Goal: Information Seeking & Learning: Compare options

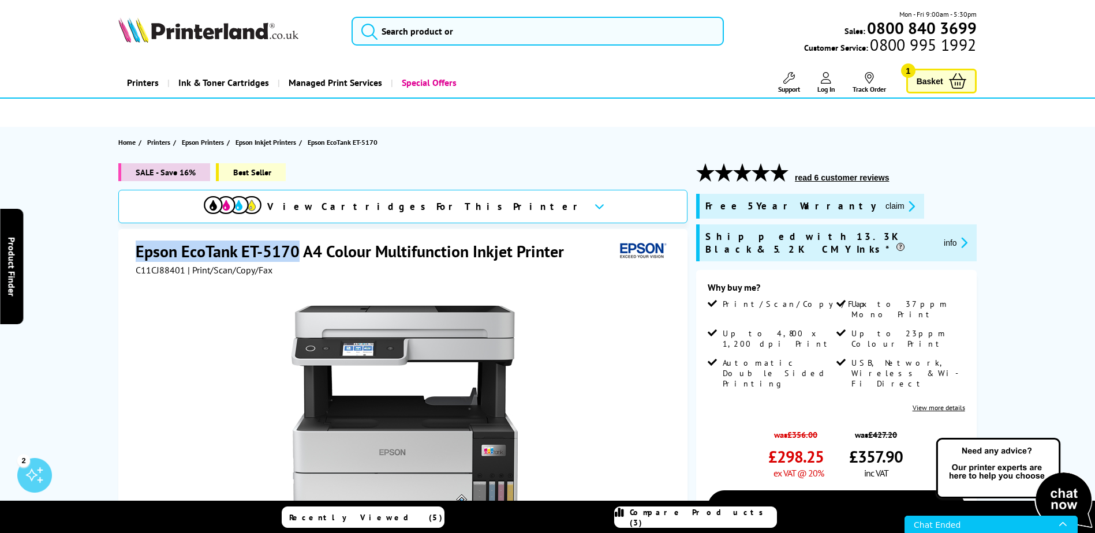
drag, startPoint x: 296, startPoint y: 253, endPoint x: 139, endPoint y: 254, distance: 157.6
click at [139, 254] on h1 "Epson EcoTank ET-5170 A4 Colour Multifunction Inkjet Printer" at bounding box center [356, 251] width 440 height 21
copy h1 "Epson EcoTank ET-5170"
click at [942, 520] on div "Chat Ended" at bounding box center [986, 525] width 145 height 16
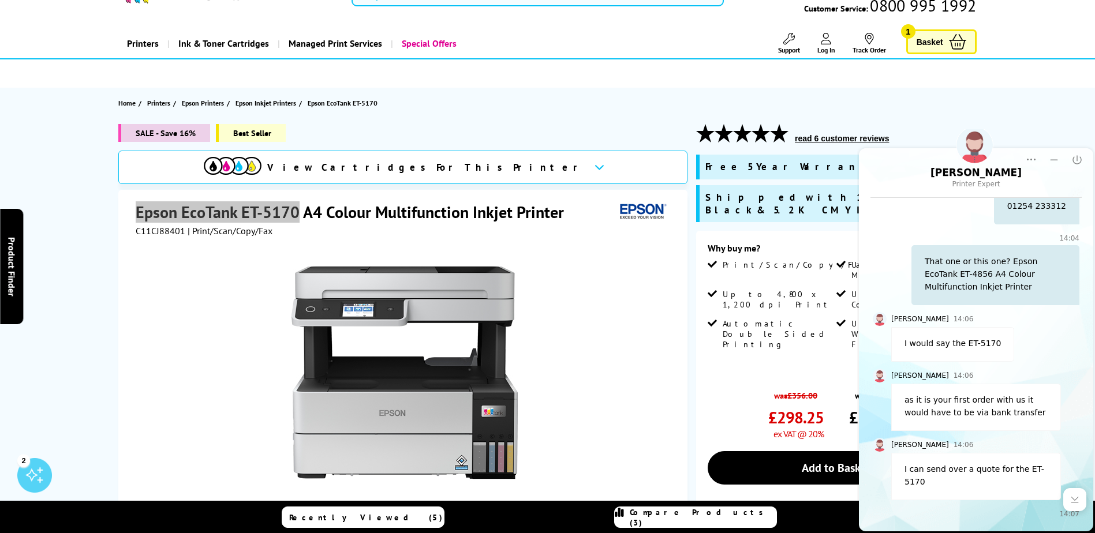
scroll to position [115, 0]
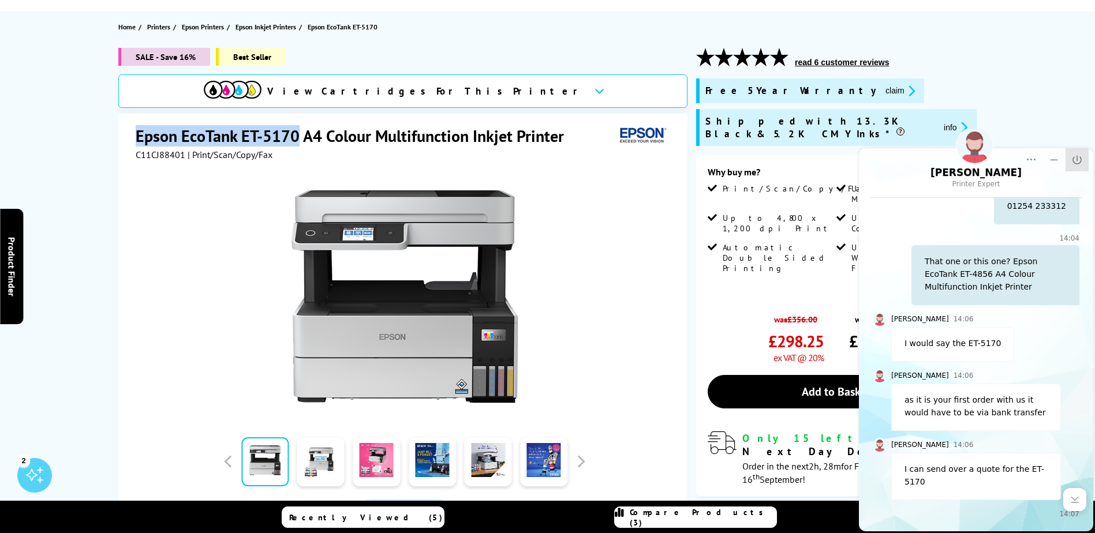
click at [1079, 156] on icon "Close" at bounding box center [1077, 160] width 12 height 12
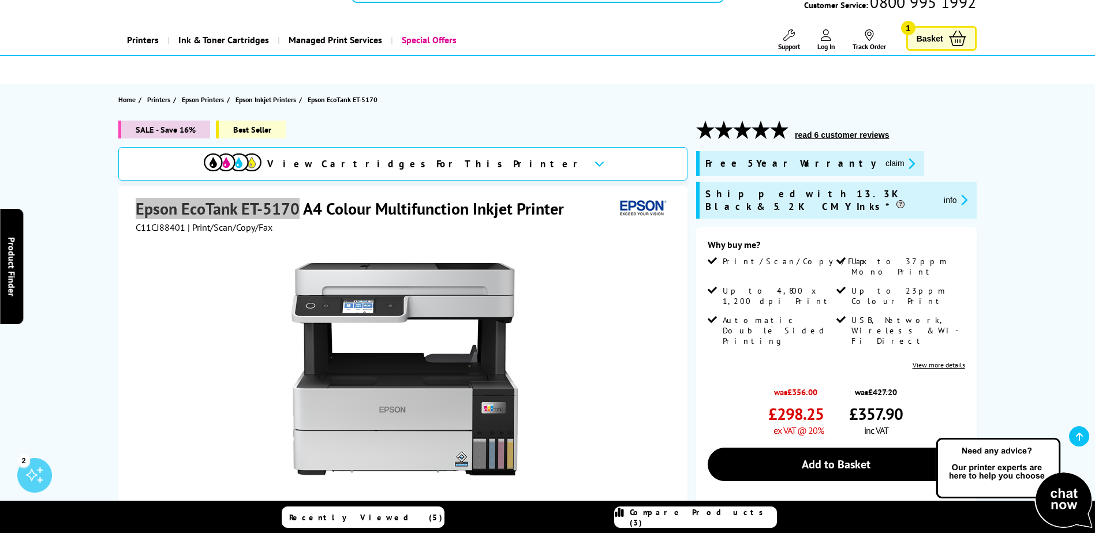
scroll to position [0, 0]
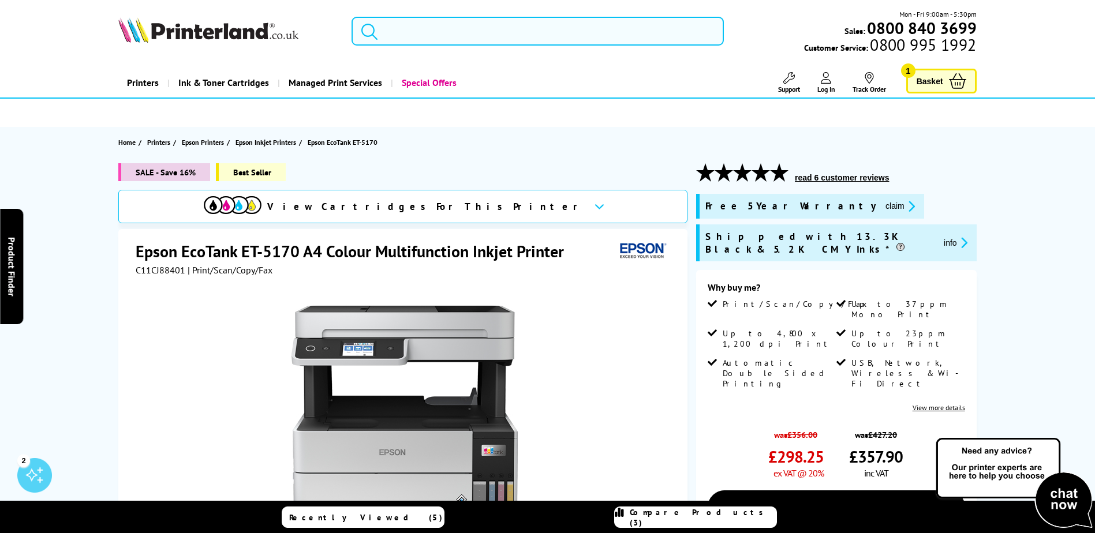
click at [555, 40] on input "search" at bounding box center [537, 31] width 372 height 29
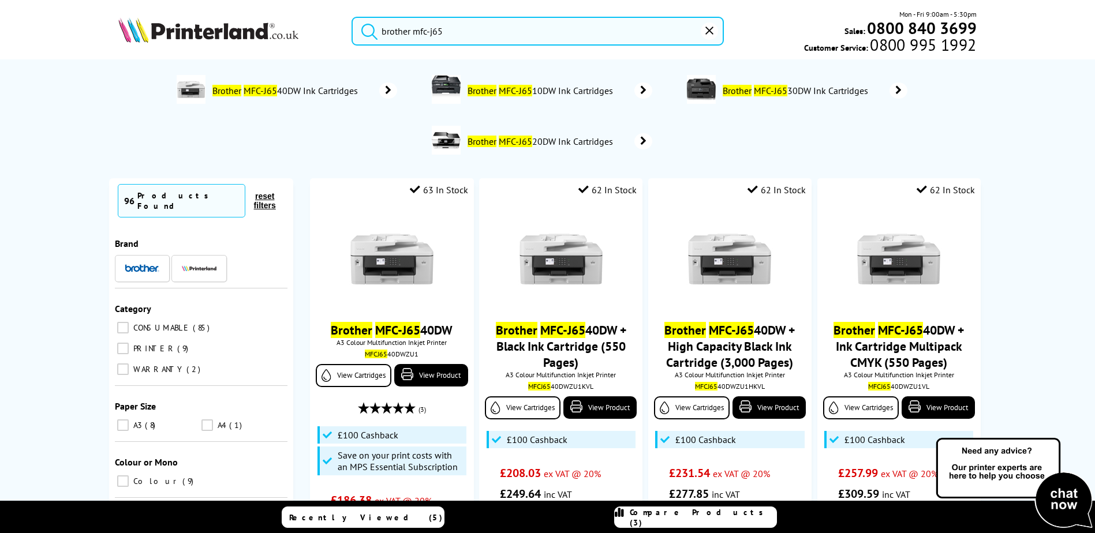
type input "brother mfc-j65"
click at [324, 91] on span "Brother MFC-J65 40DW Ink Cartridges" at bounding box center [286, 91] width 151 height 12
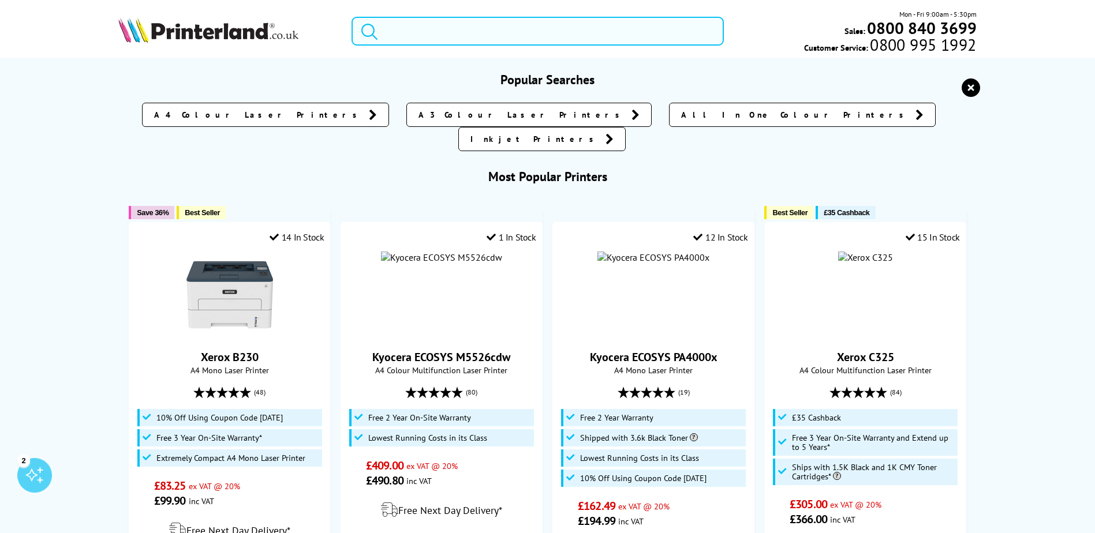
click at [408, 32] on input "search" at bounding box center [537, 31] width 372 height 29
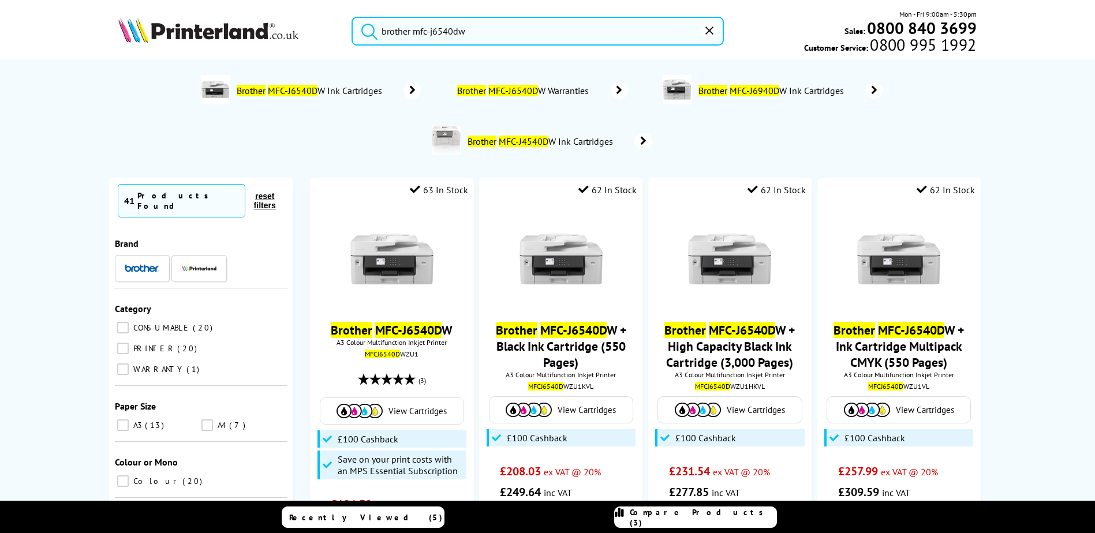
type input "brother mfc-j6540dw"
click at [352, 17] on button "submit" at bounding box center [366, 29] width 29 height 25
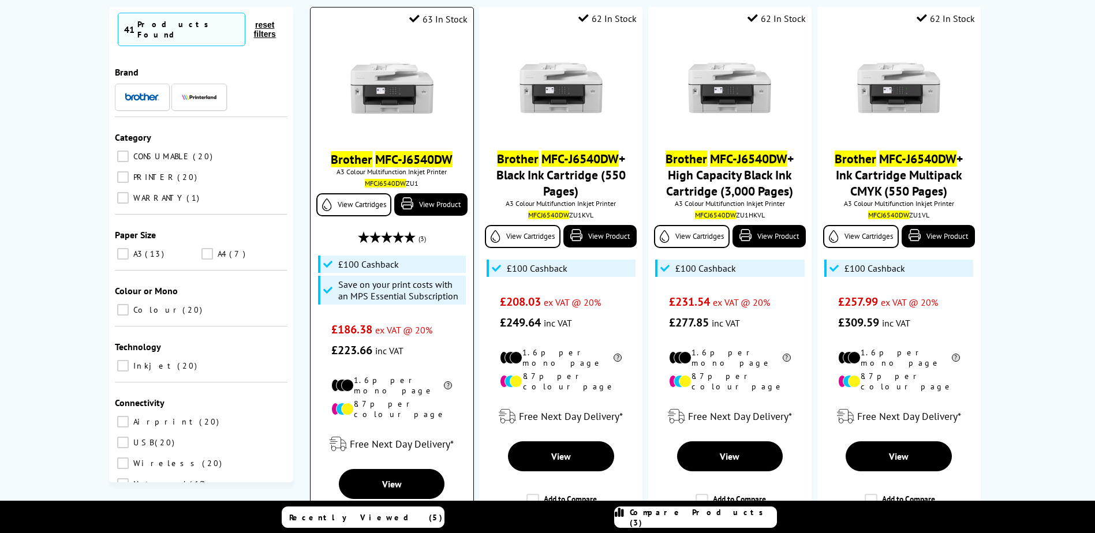
scroll to position [173, 0]
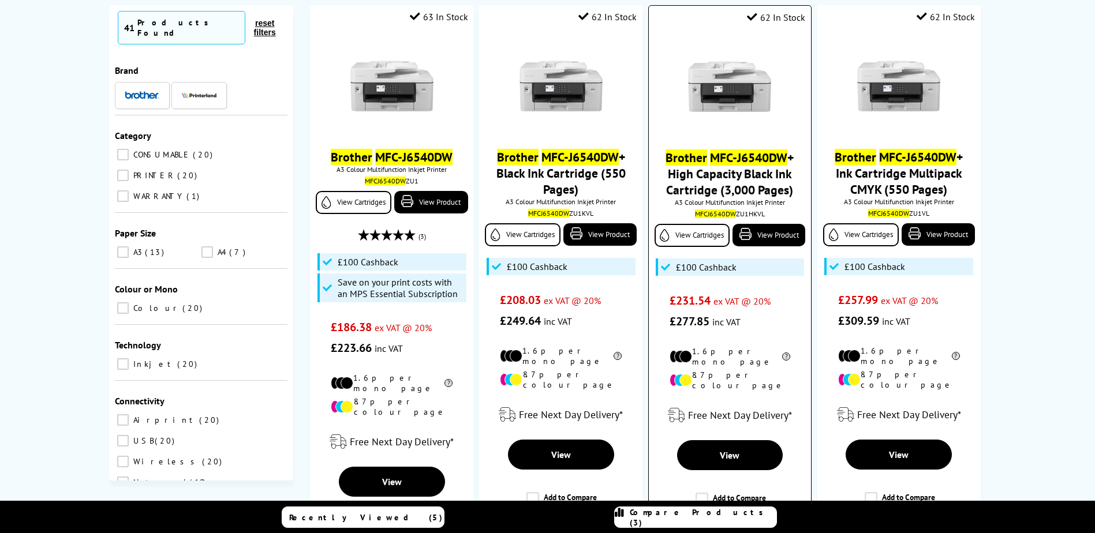
click at [724, 156] on mark "MFC-J6540DW" at bounding box center [748, 157] width 77 height 16
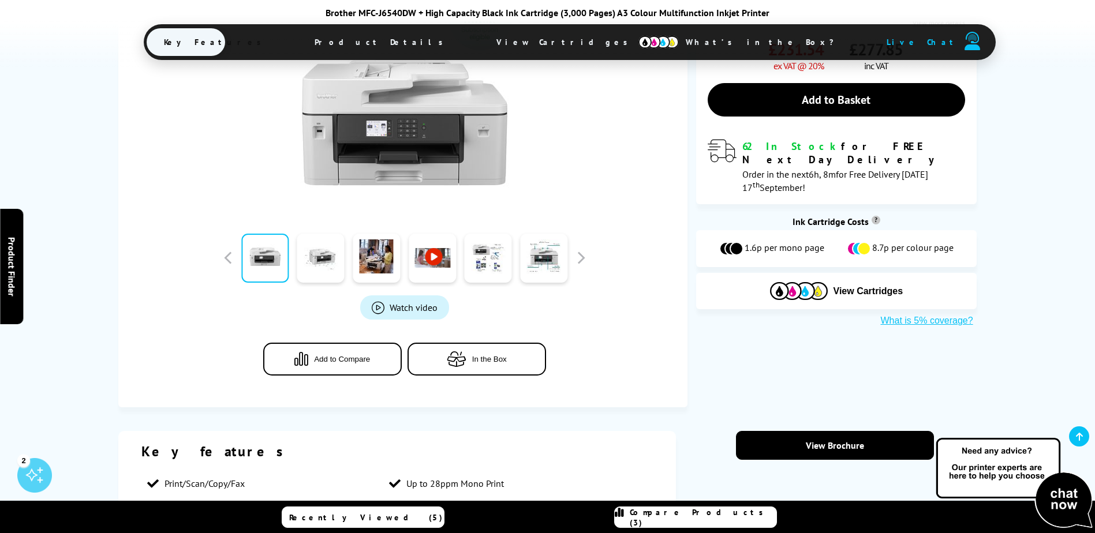
scroll to position [462, 0]
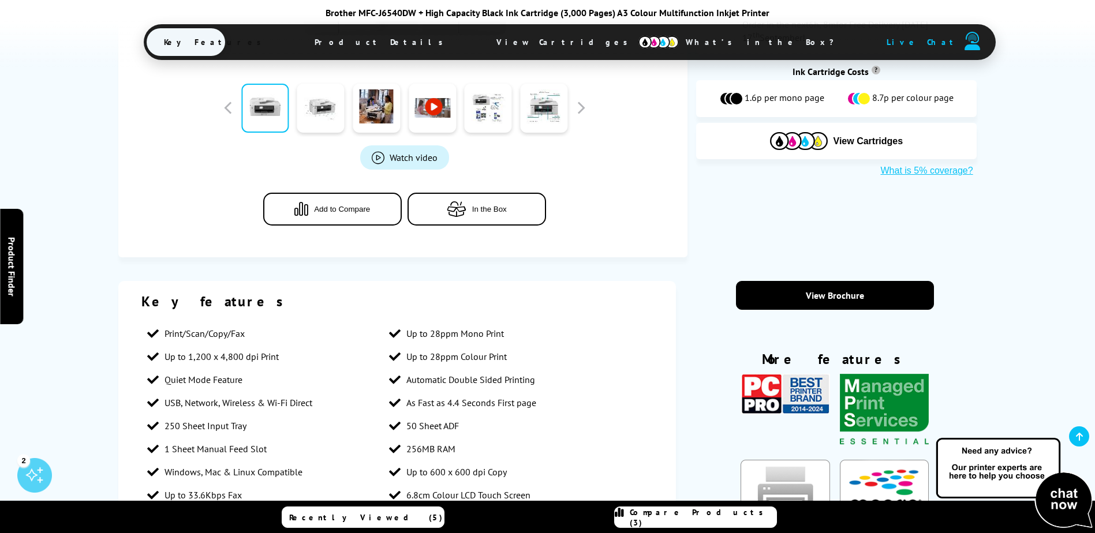
click at [327, 208] on span "Add to Compare" at bounding box center [342, 209] width 56 height 9
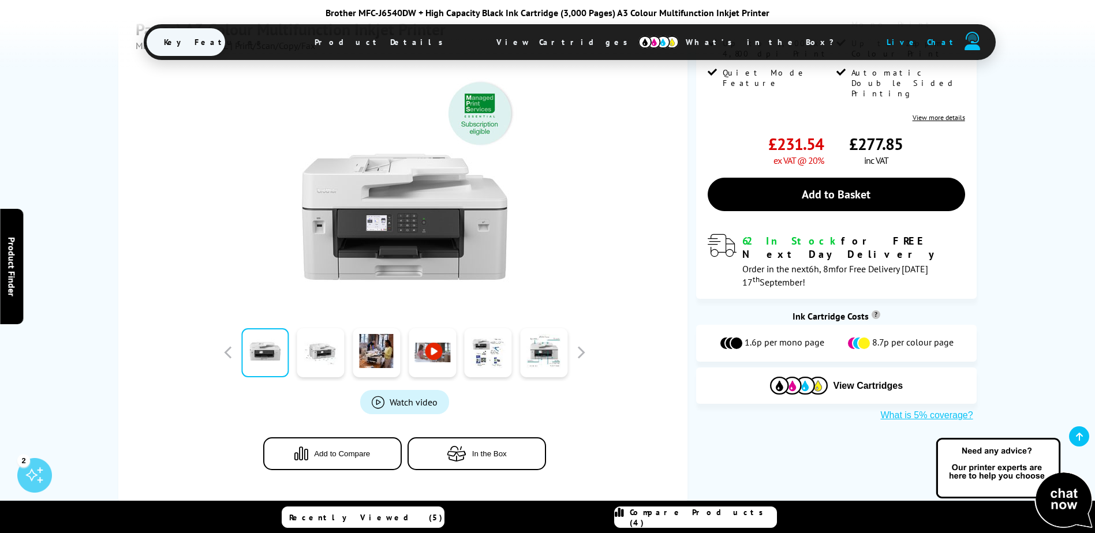
scroll to position [0, 0]
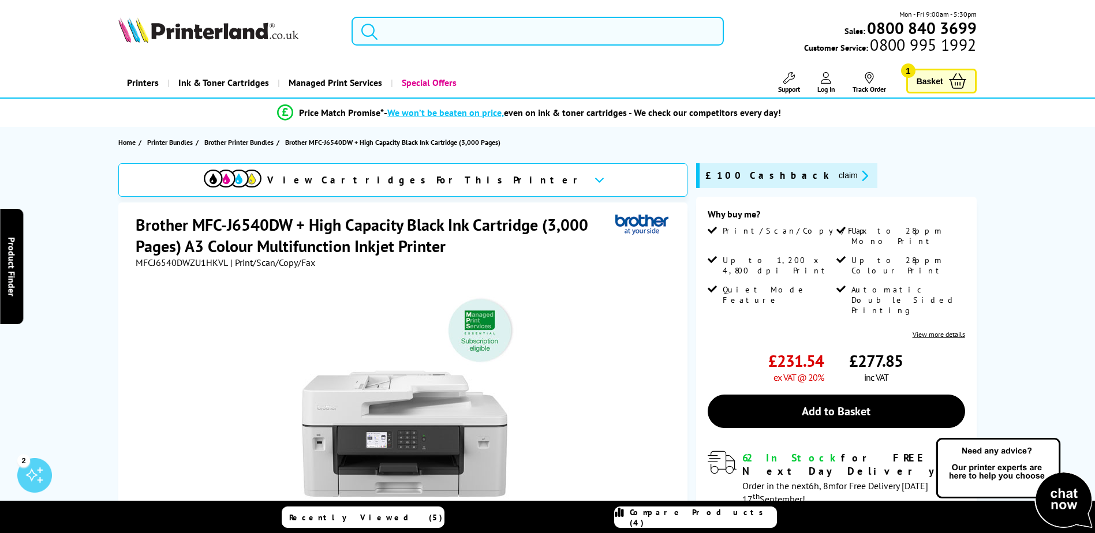
click at [414, 31] on input "search" at bounding box center [537, 31] width 372 height 29
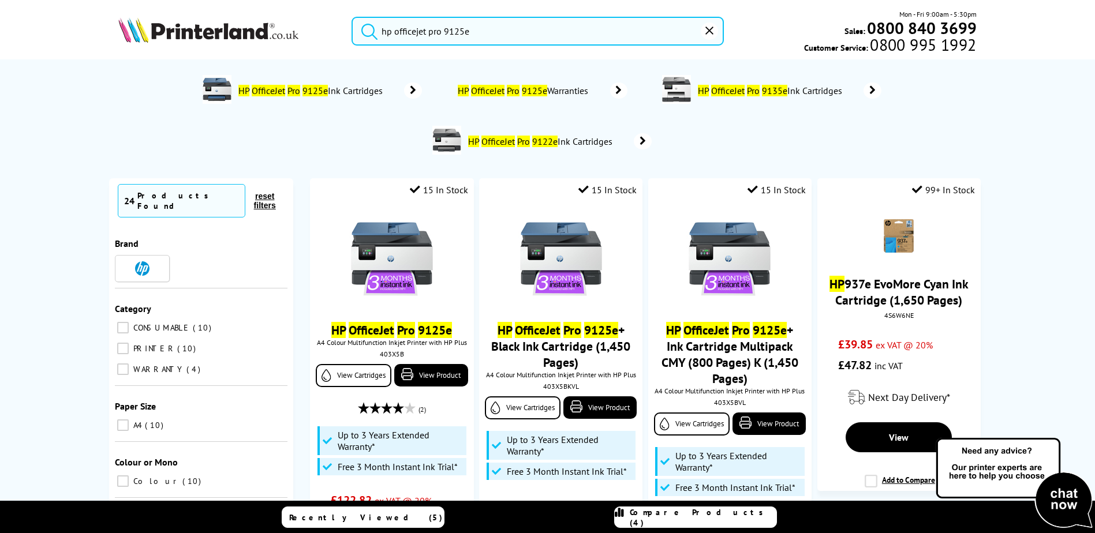
click at [352, 17] on button "submit" at bounding box center [366, 29] width 29 height 25
click at [402, 27] on input "hp officejet pro 9125e" at bounding box center [537, 31] width 372 height 29
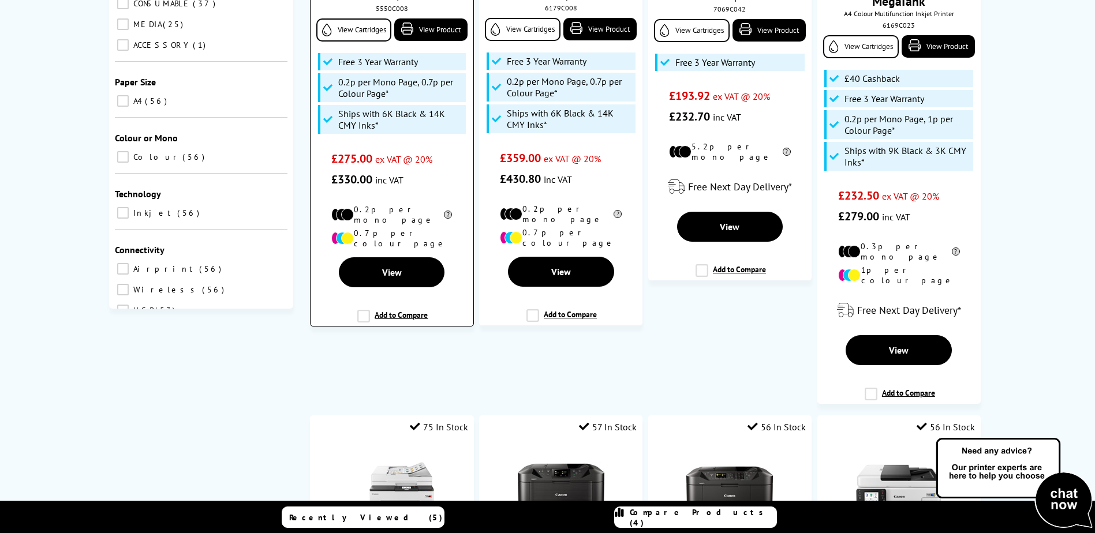
scroll to position [289, 0]
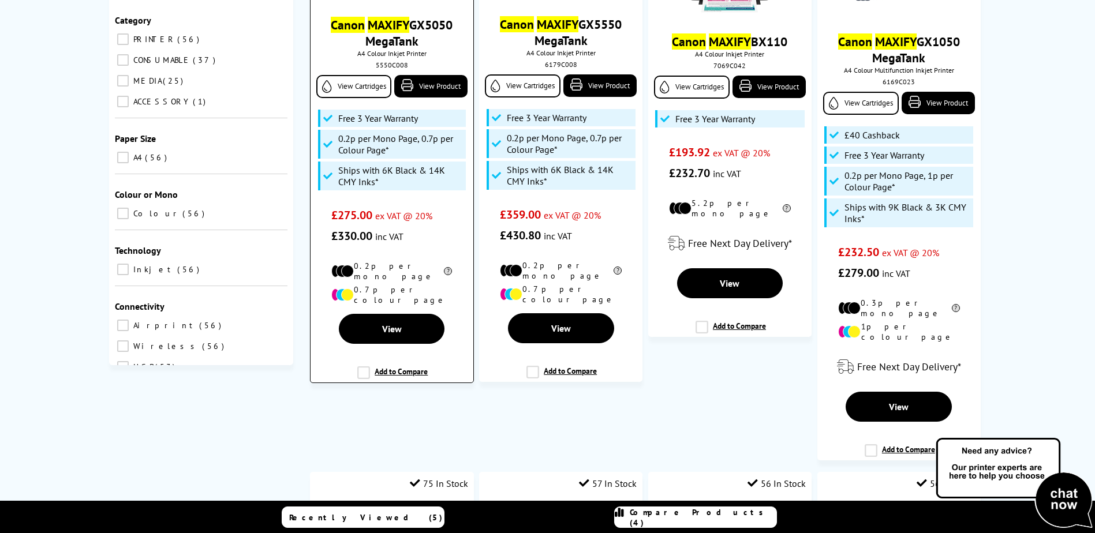
click at [367, 366] on label "Add to Compare" at bounding box center [392, 377] width 70 height 22
click at [0, 0] on input "Add to Compare" at bounding box center [0, 0] width 0 height 0
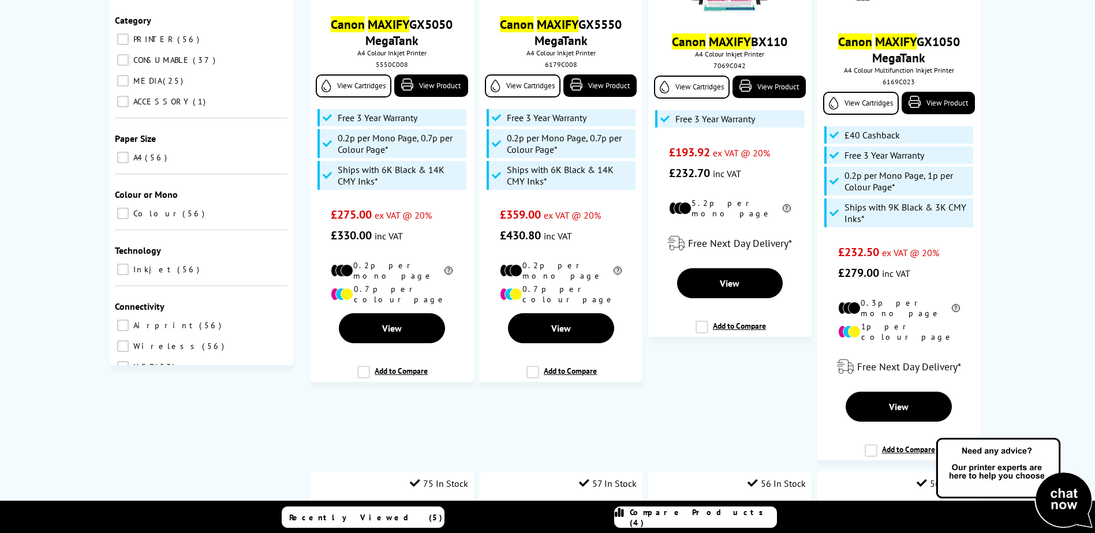
click at [684, 514] on span "Compare Products (4)" at bounding box center [703, 517] width 147 height 21
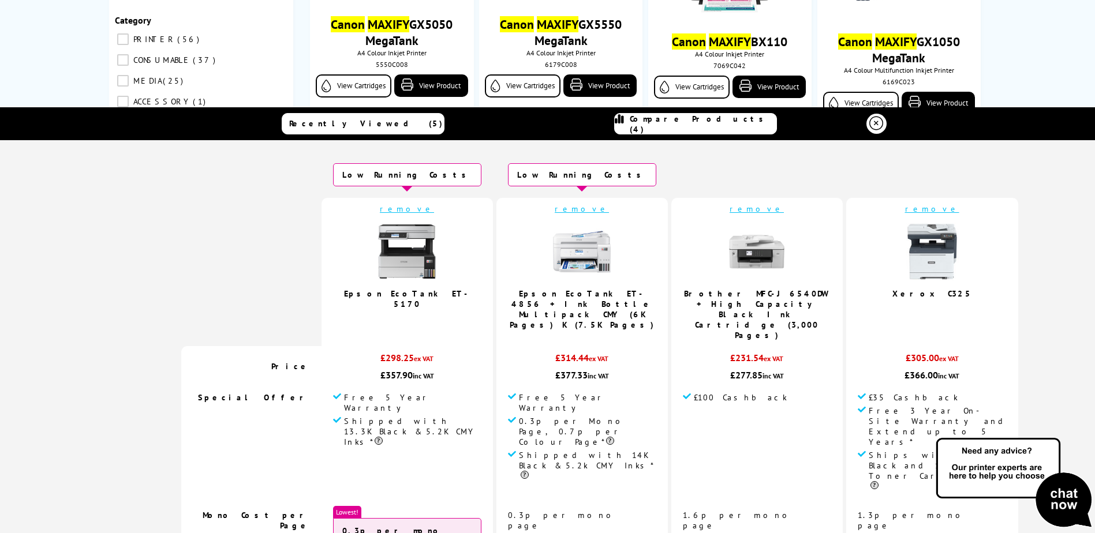
click at [555, 212] on link "remove" at bounding box center [582, 209] width 54 height 10
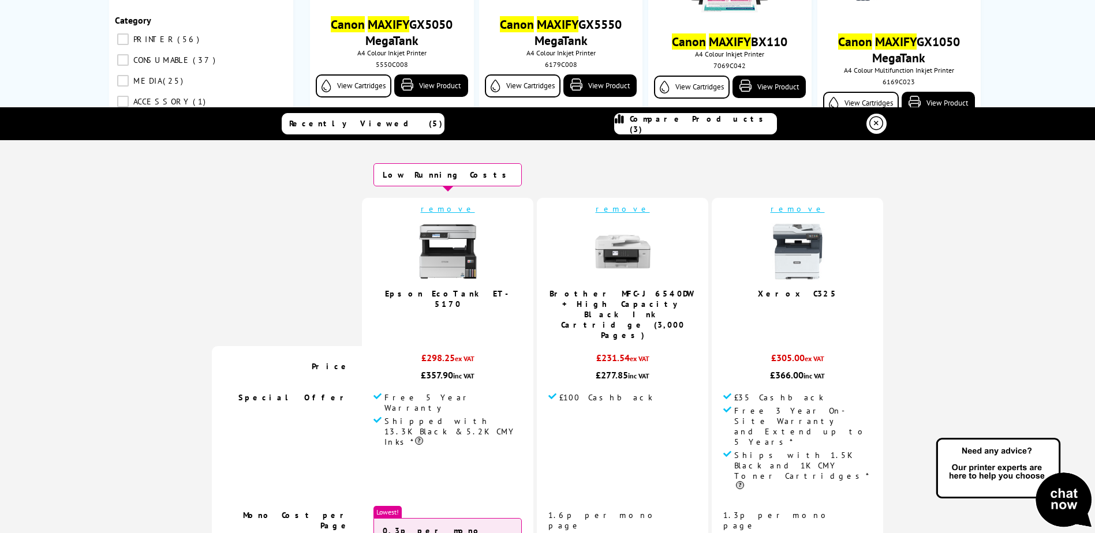
click at [770, 212] on link "remove" at bounding box center [797, 209] width 54 height 10
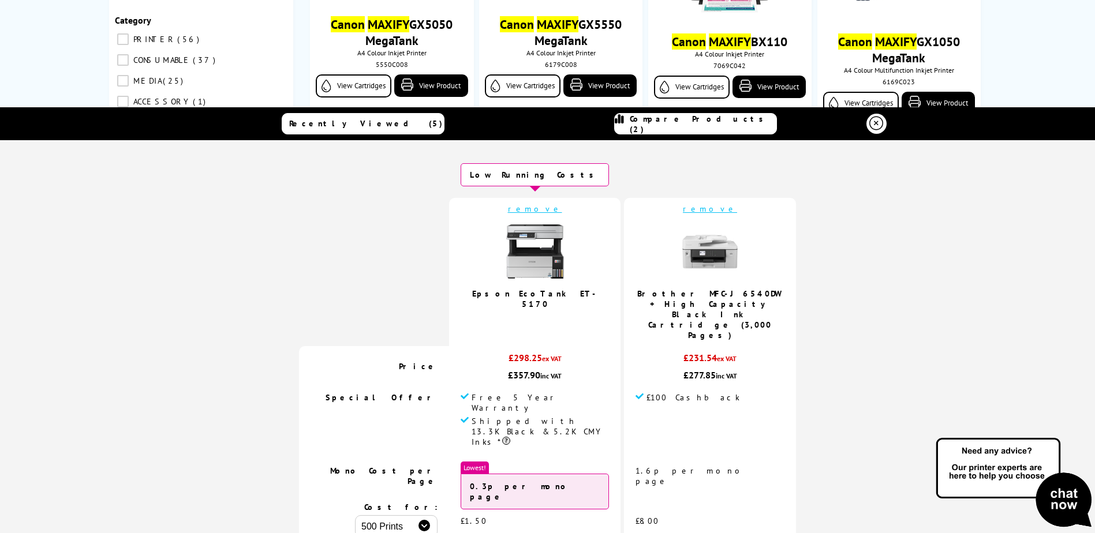
click at [226, 124] on div "Recently Viewed (5) Compare Products (2)" at bounding box center [547, 123] width 693 height 33
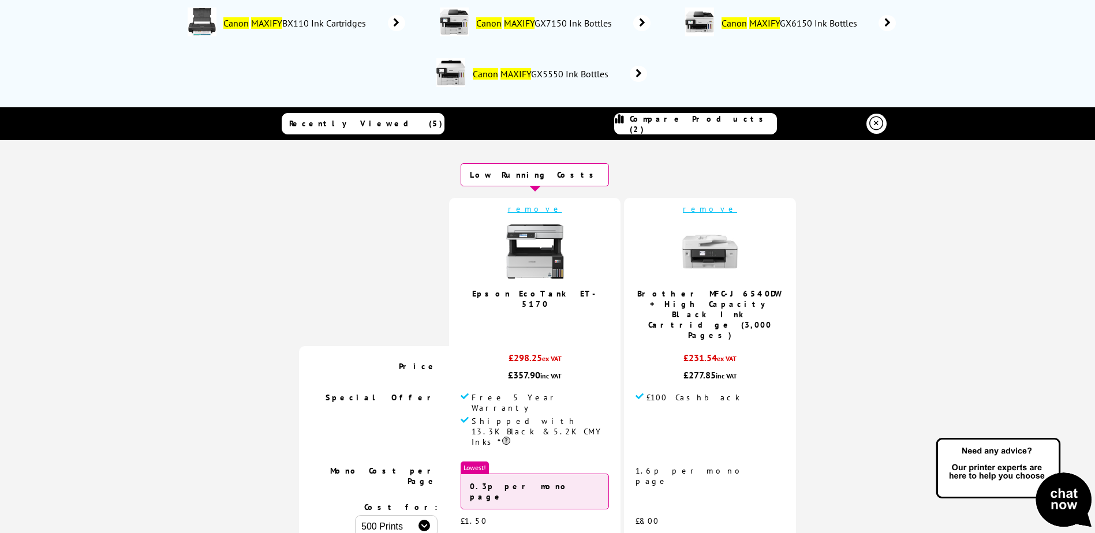
scroll to position [58, 0]
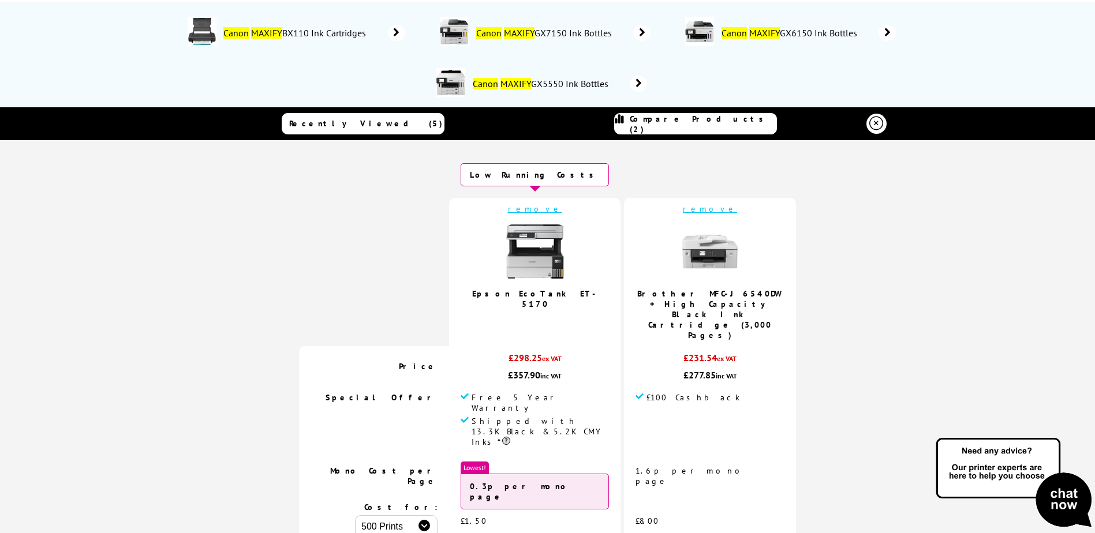
click at [877, 124] on icon at bounding box center [876, 124] width 14 height 14
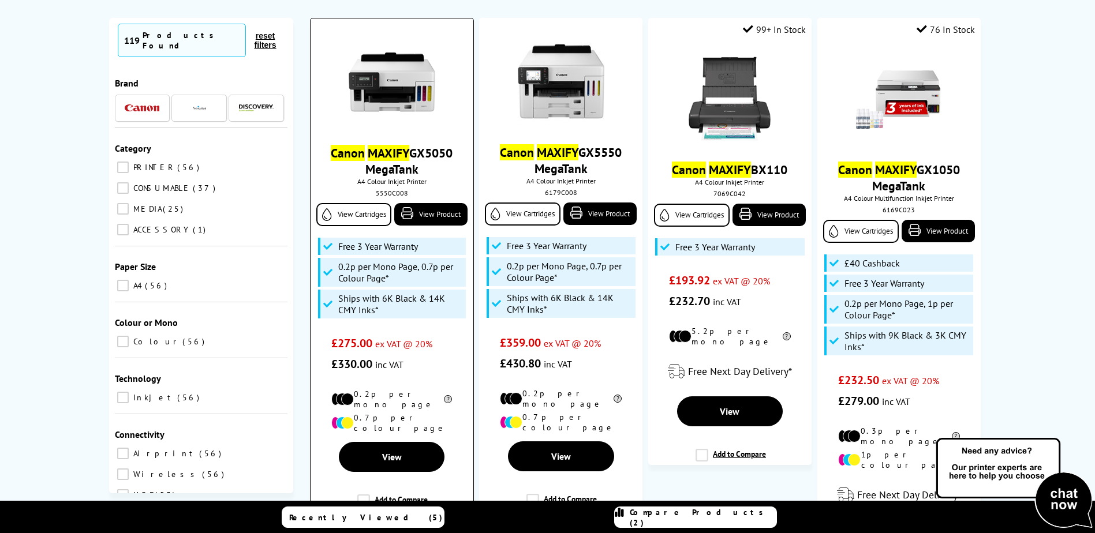
scroll to position [173, 0]
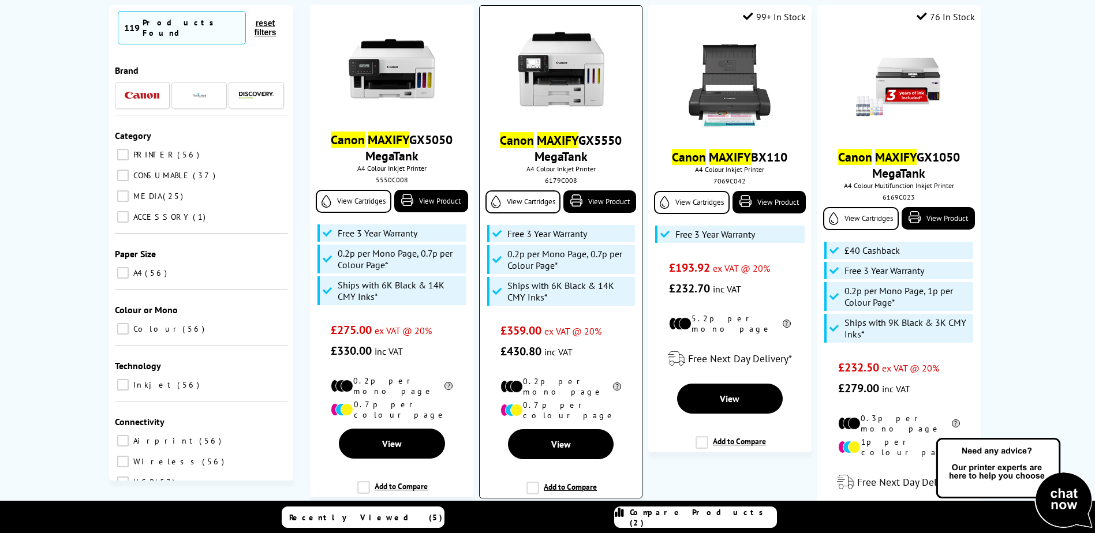
click at [535, 482] on label "Add to Compare" at bounding box center [561, 493] width 70 height 22
click at [0, 0] on input "Add to Compare" at bounding box center [0, 0] width 0 height 0
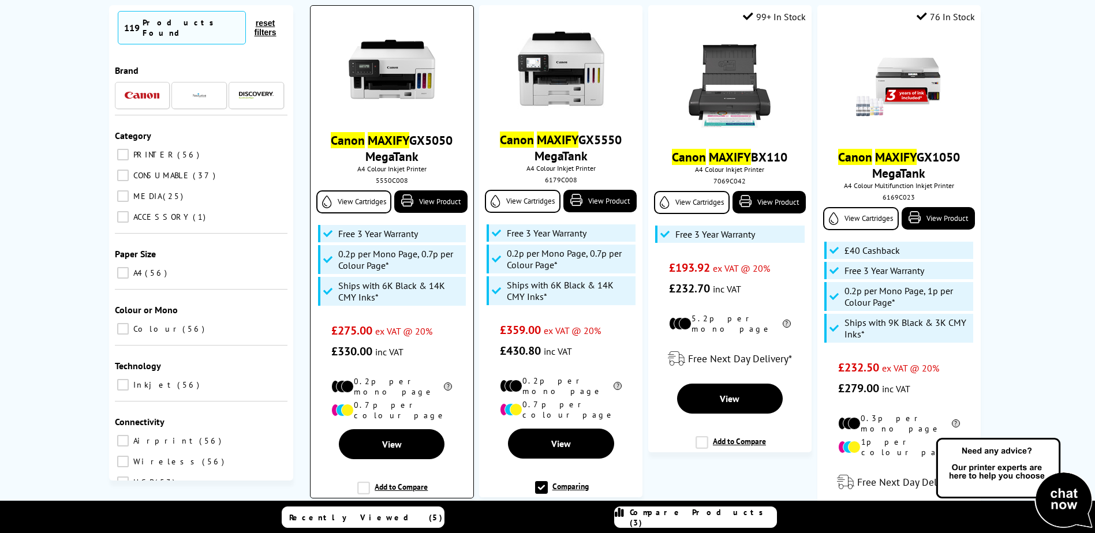
scroll to position [0, 0]
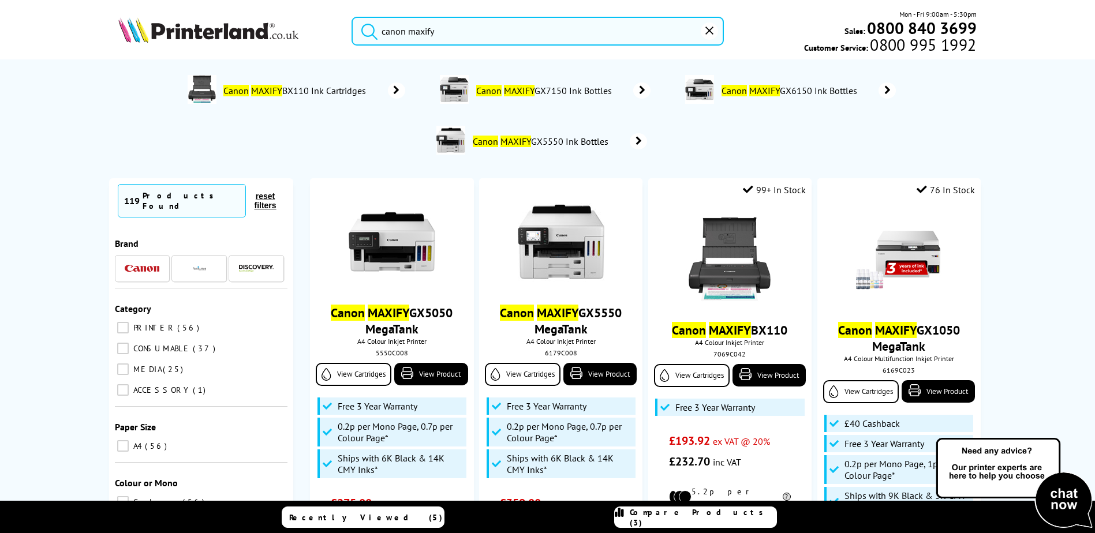
click at [434, 42] on input "canon maxify" at bounding box center [537, 31] width 372 height 29
click at [442, 34] on input "canon maxify" at bounding box center [537, 31] width 372 height 29
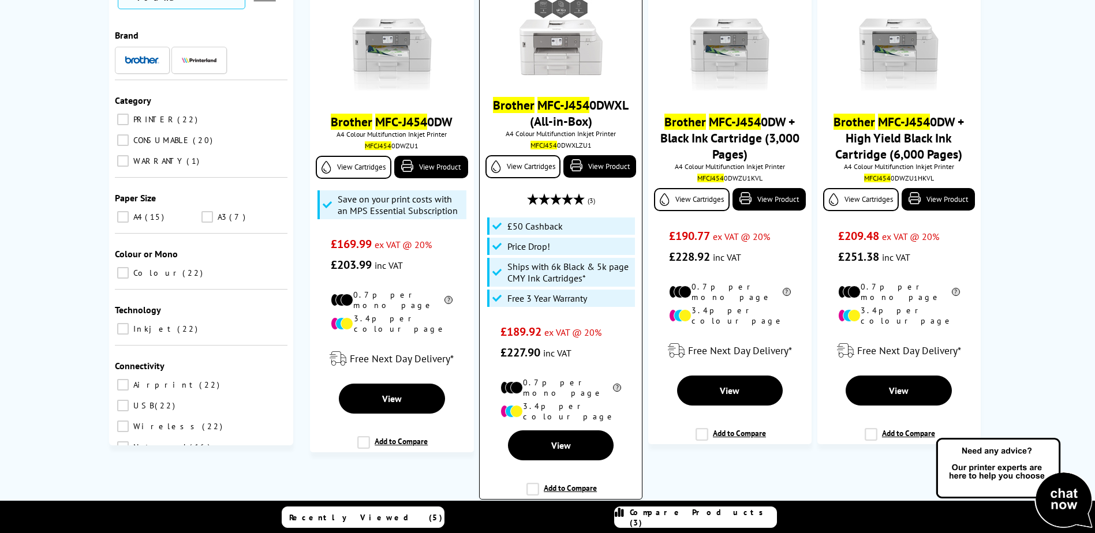
scroll to position [231, 0]
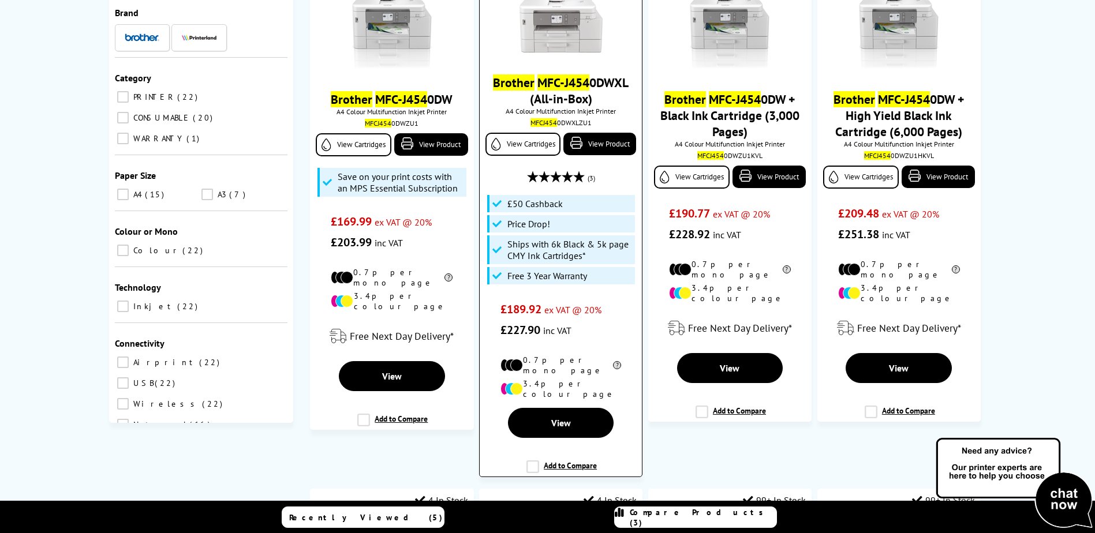
type input "brother mfc-j454"
click at [534, 461] on label "Add to Compare" at bounding box center [561, 472] width 70 height 22
click at [0, 0] on input "Add to Compare" at bounding box center [0, 0] width 0 height 0
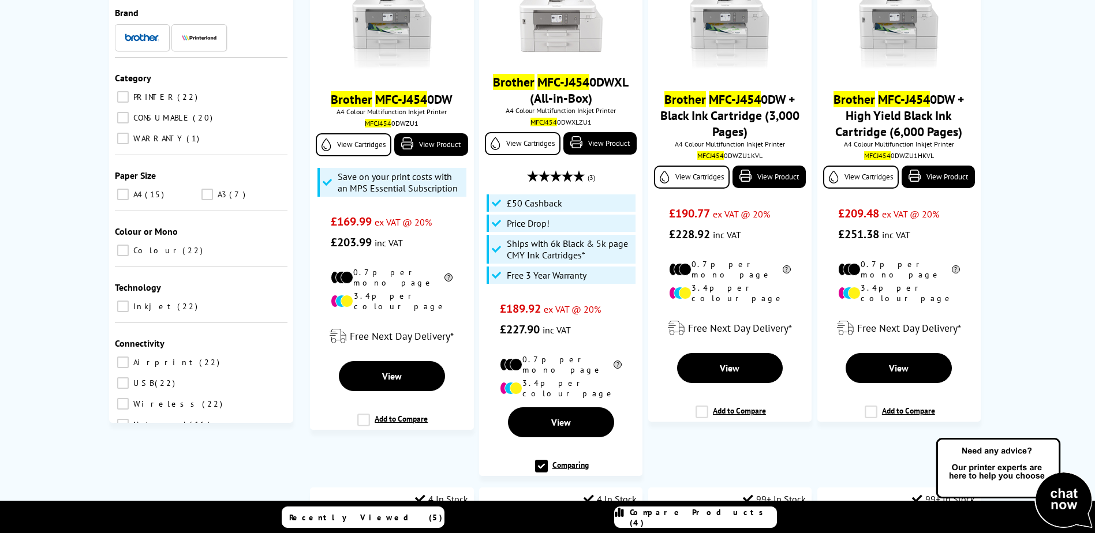
click at [681, 519] on span "Compare Products (4)" at bounding box center [703, 517] width 147 height 21
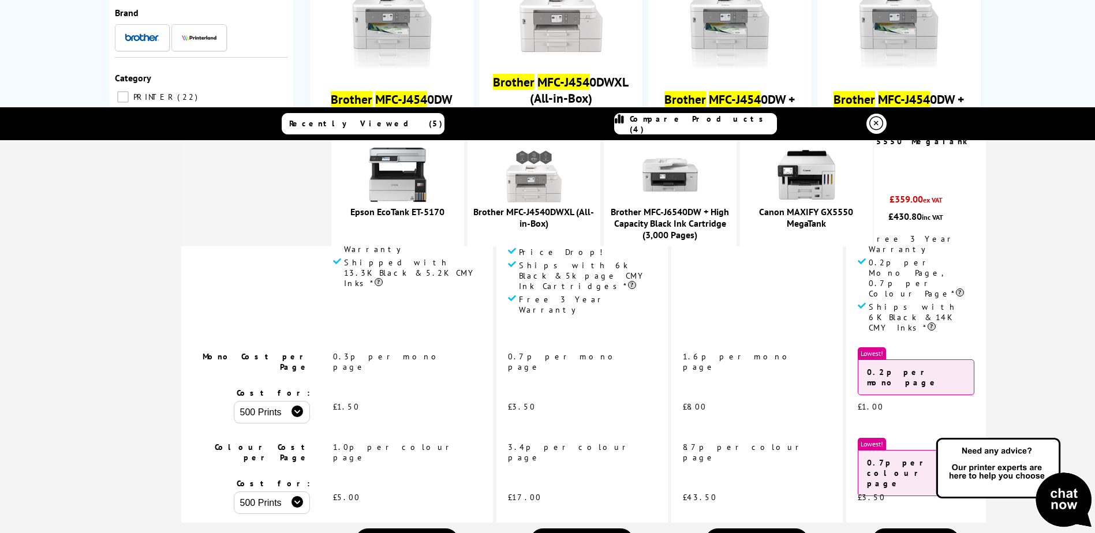
scroll to position [346, 0]
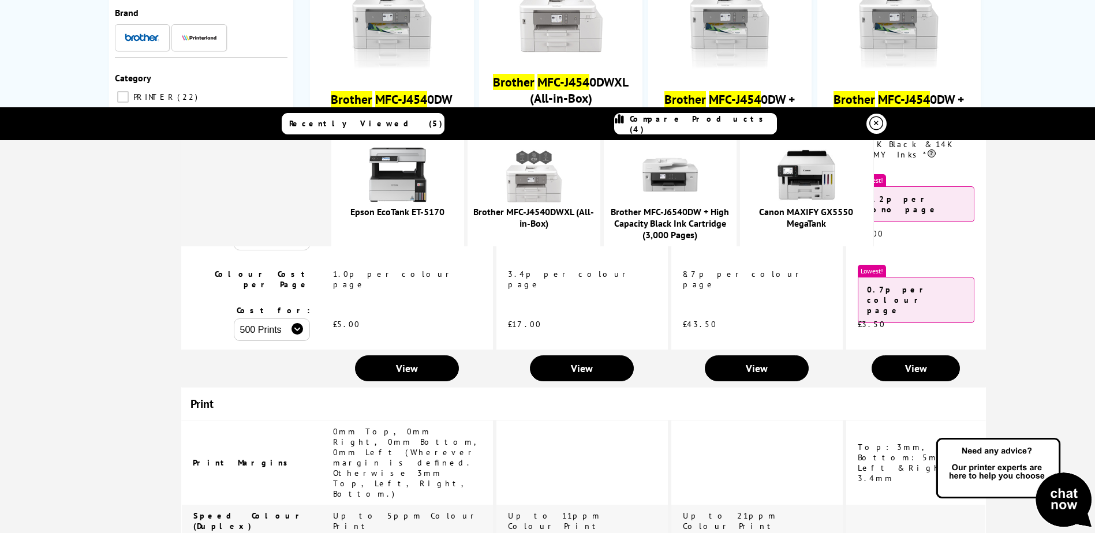
drag, startPoint x: 455, startPoint y: 403, endPoint x: 358, endPoint y: 402, distance: 97.0
click at [358, 505] on td "Up to 5ppm Colour Print" at bounding box center [406, 521] width 171 height 32
copy span "Up to 5ppm Colour Print"
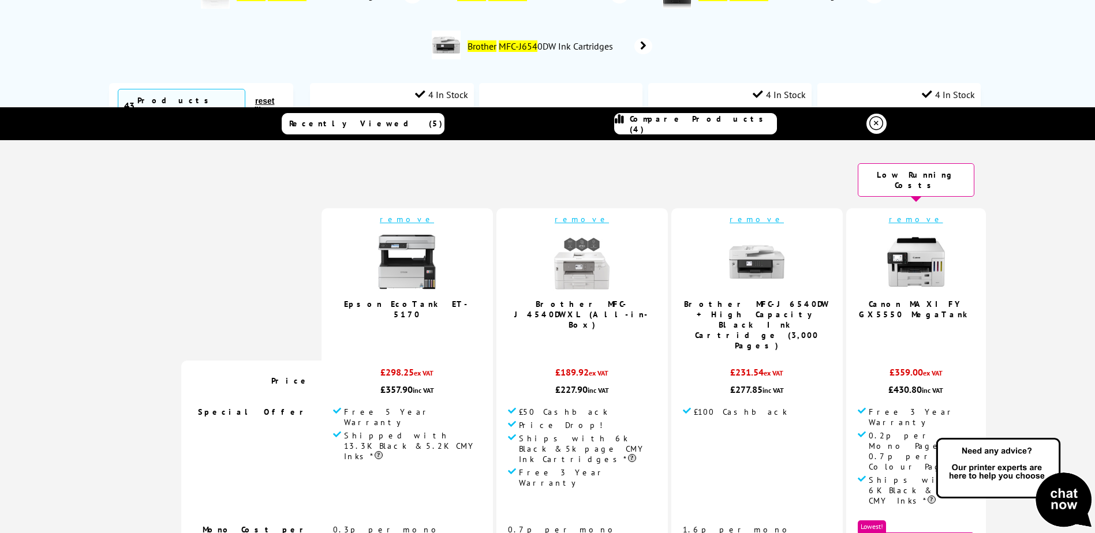
scroll to position [0, 0]
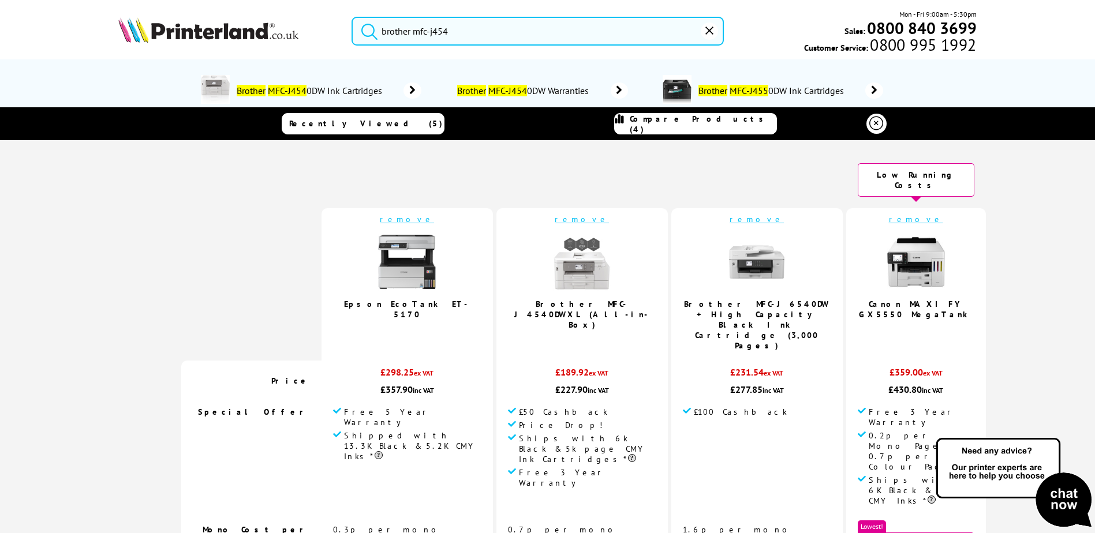
click at [873, 126] on icon at bounding box center [876, 124] width 14 height 14
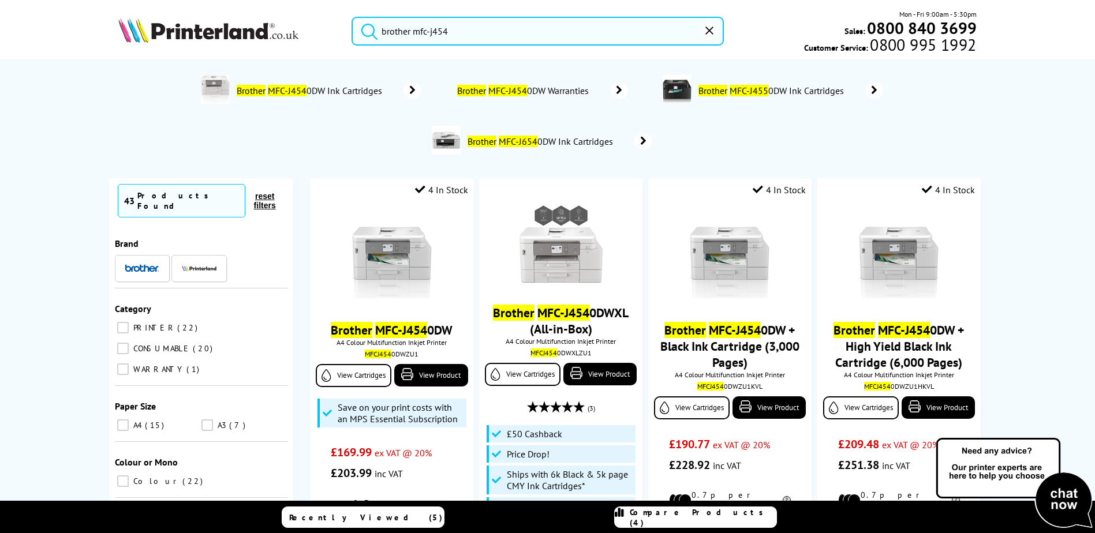
click at [236, 37] on img at bounding box center [208, 29] width 180 height 25
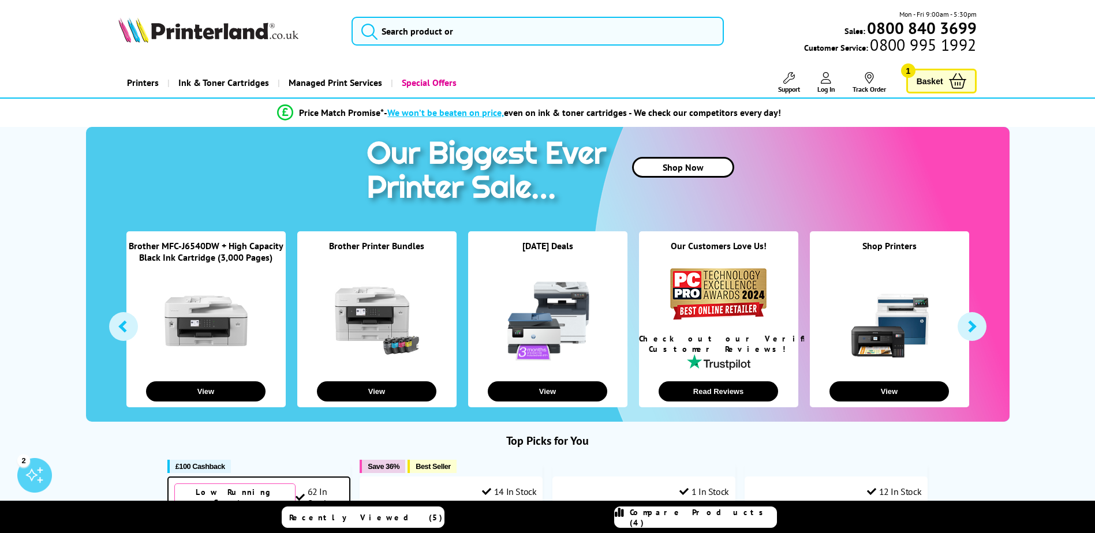
click at [920, 85] on span "Basket" at bounding box center [929, 81] width 27 height 16
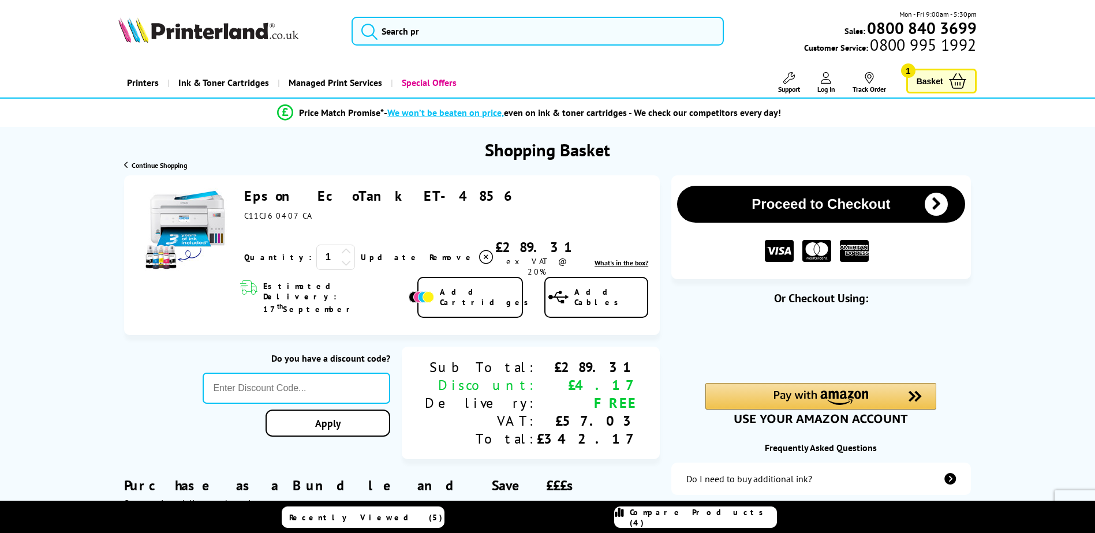
click at [479, 250] on icon at bounding box center [486, 257] width 14 height 14
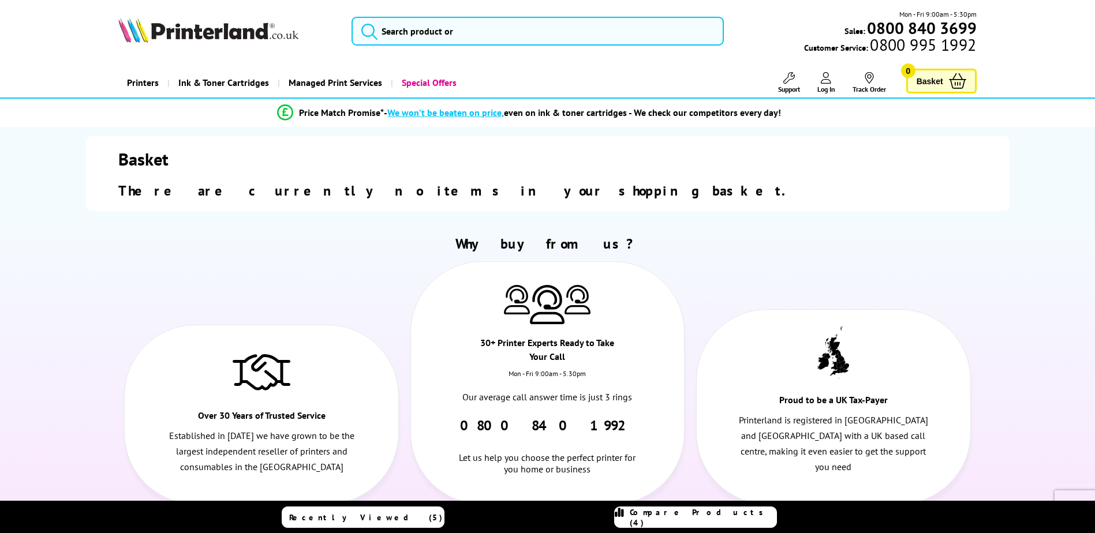
click at [668, 519] on span "Compare Products (4)" at bounding box center [703, 517] width 147 height 21
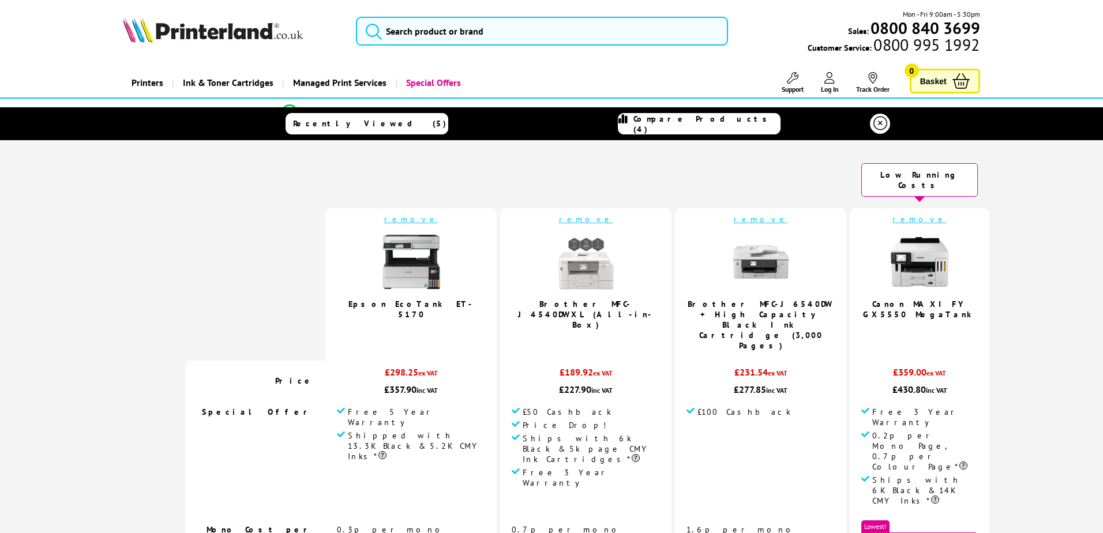
click at [417, 299] on link "Epson EcoTank ET-5170" at bounding box center [412, 309] width 126 height 21
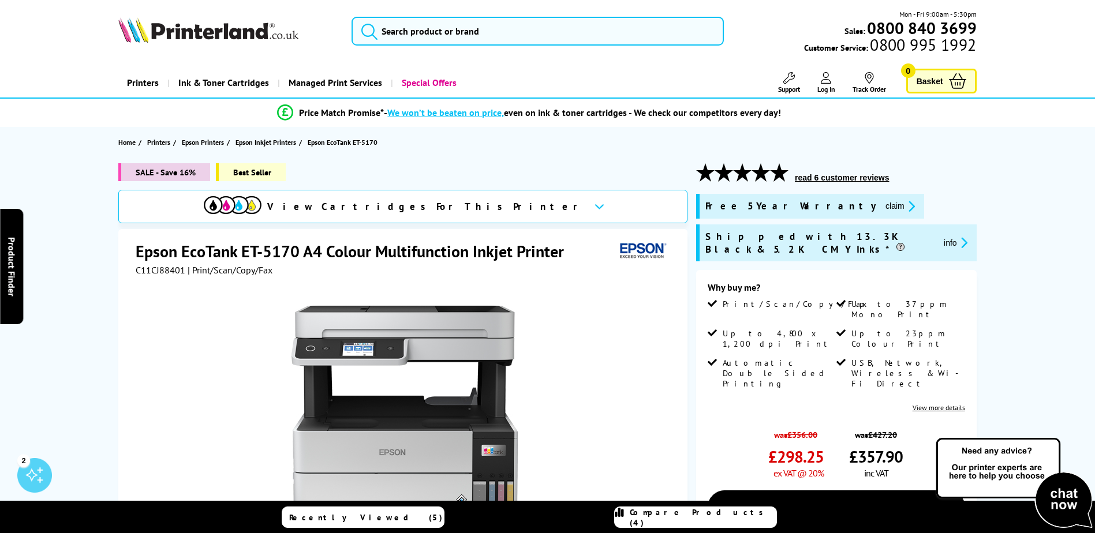
click at [594, 209] on icon at bounding box center [599, 206] width 10 height 6
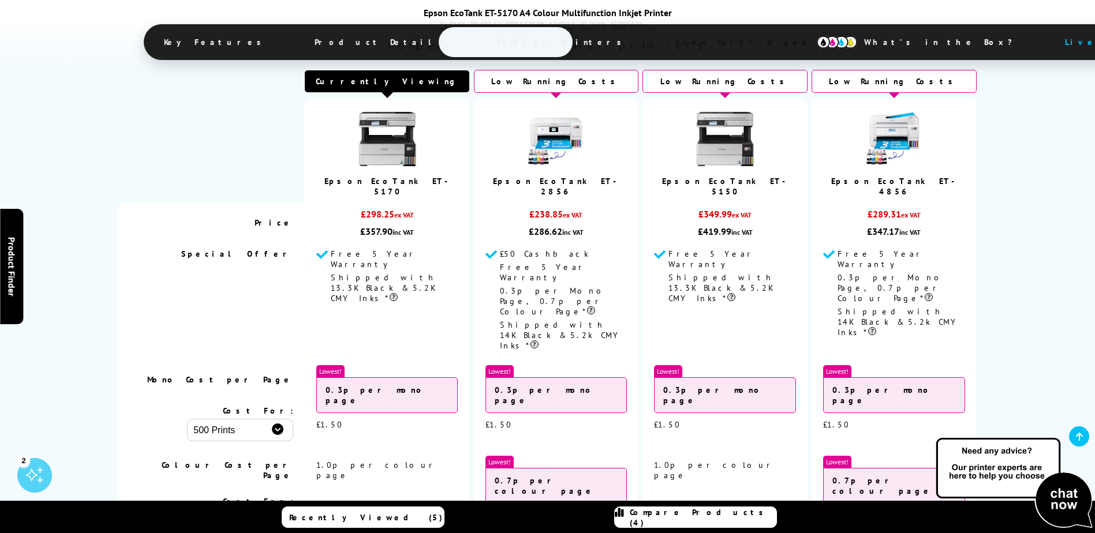
scroll to position [2747, 0]
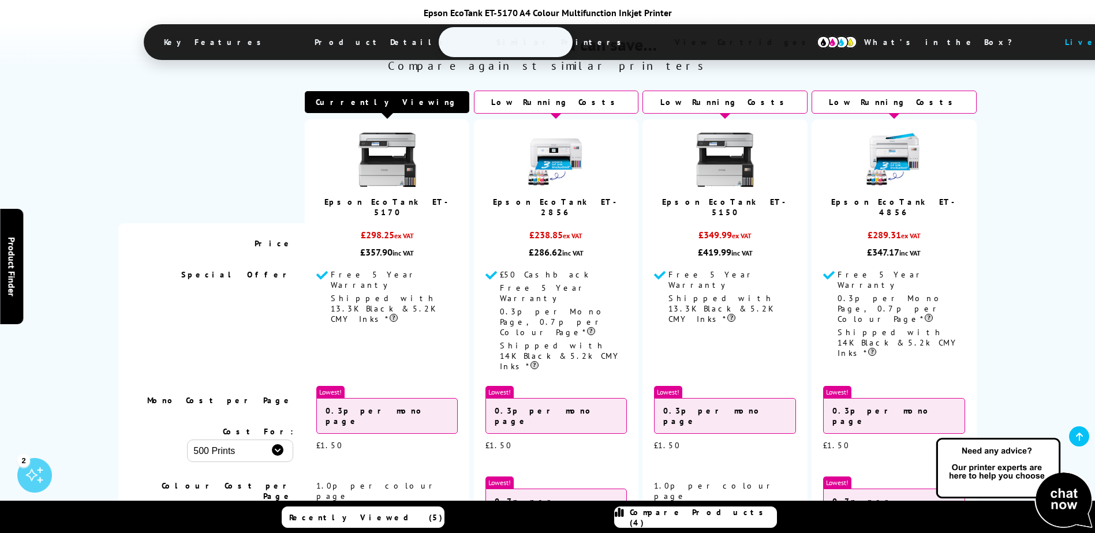
click at [229, 440] on select "500 Prints 1000 Prints 2000 Prints" at bounding box center [240, 451] width 106 height 23
select select "2000"
click at [187, 440] on select "500 Prints 1000 Prints 2000 Prints" at bounding box center [240, 451] width 106 height 23
click at [219, 530] on select "500 Prints 1000 Prints 2000 Prints" at bounding box center [240, 541] width 106 height 23
select select "2000"
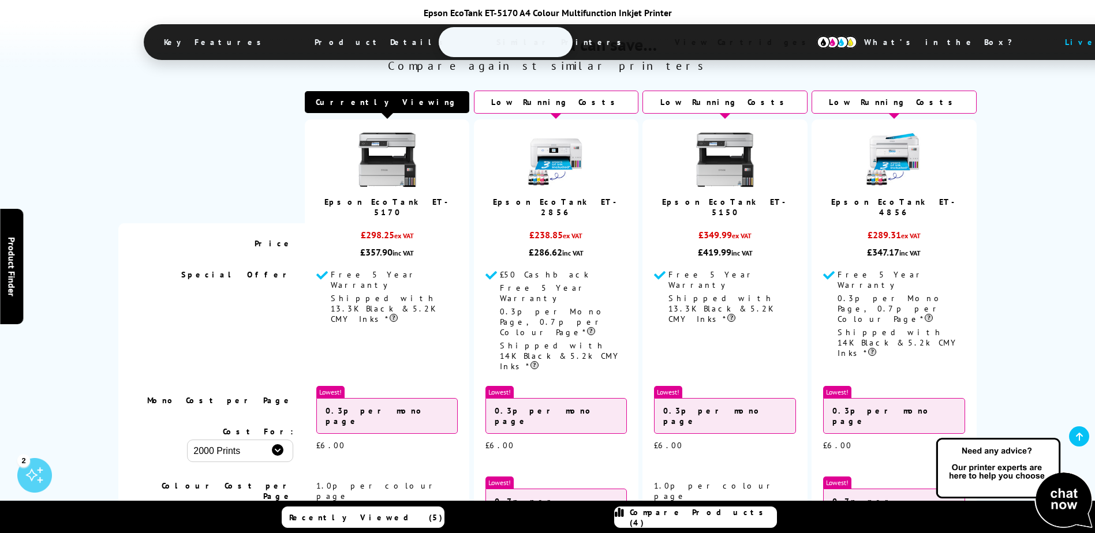
click at [187, 530] on select "500 Prints 1000 Prints 2000 Prints" at bounding box center [240, 541] width 106 height 23
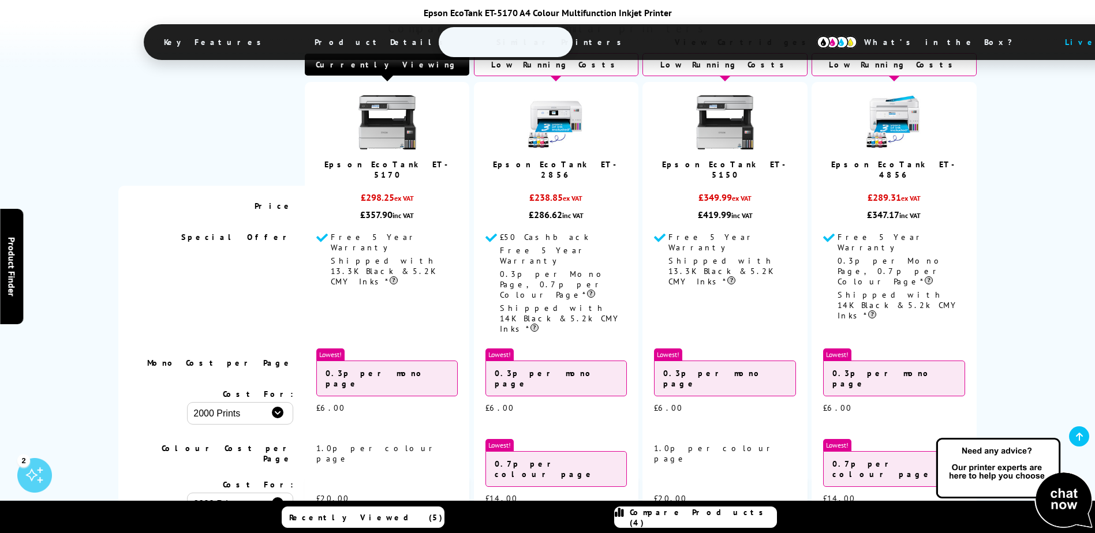
scroll to position [2805, 0]
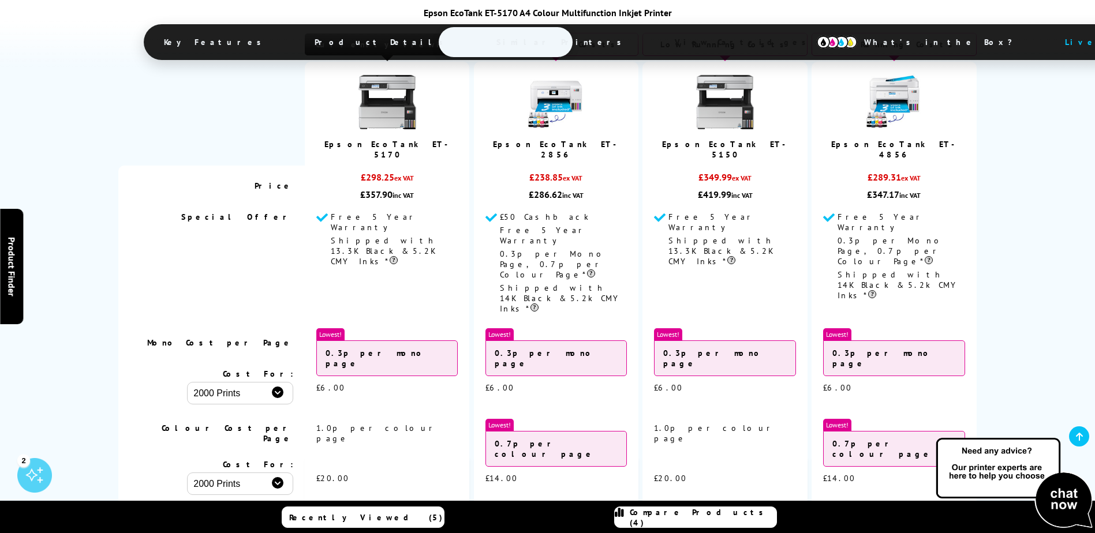
click at [394, 454] on td "£20.00" at bounding box center [387, 479] width 164 height 50
click at [63, 414] on div "See how much you can save… Compare against similar printers Currently Viewing P…" at bounding box center [547, 244] width 1095 height 596
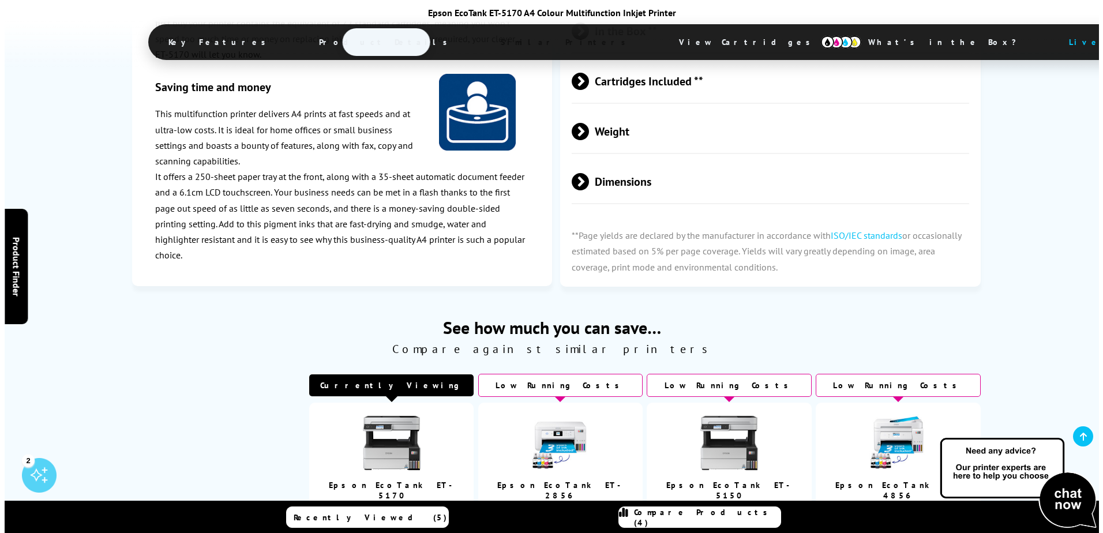
scroll to position [2459, 0]
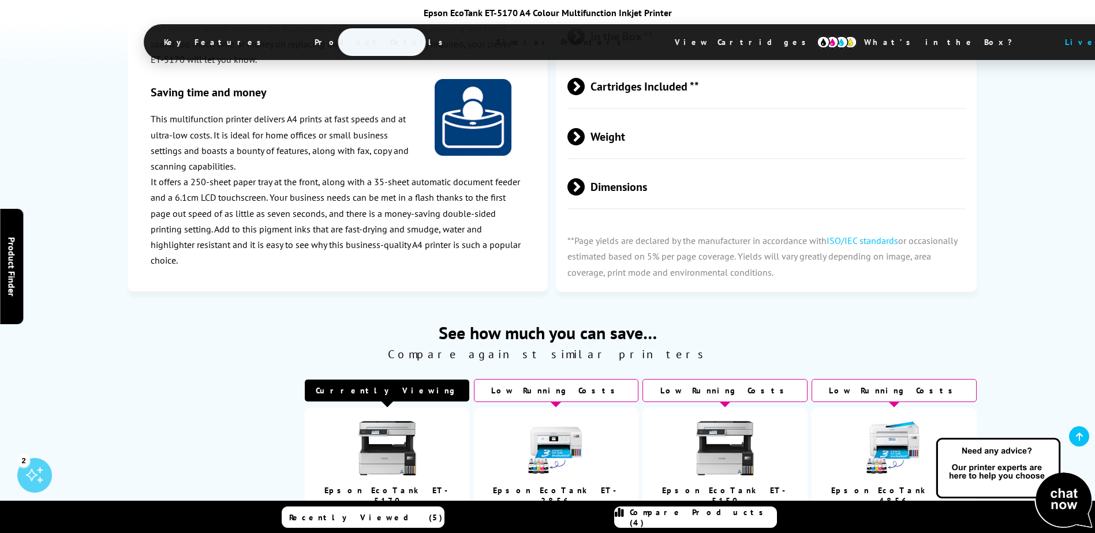
click at [679, 515] on span "Compare Products (4)" at bounding box center [703, 517] width 147 height 21
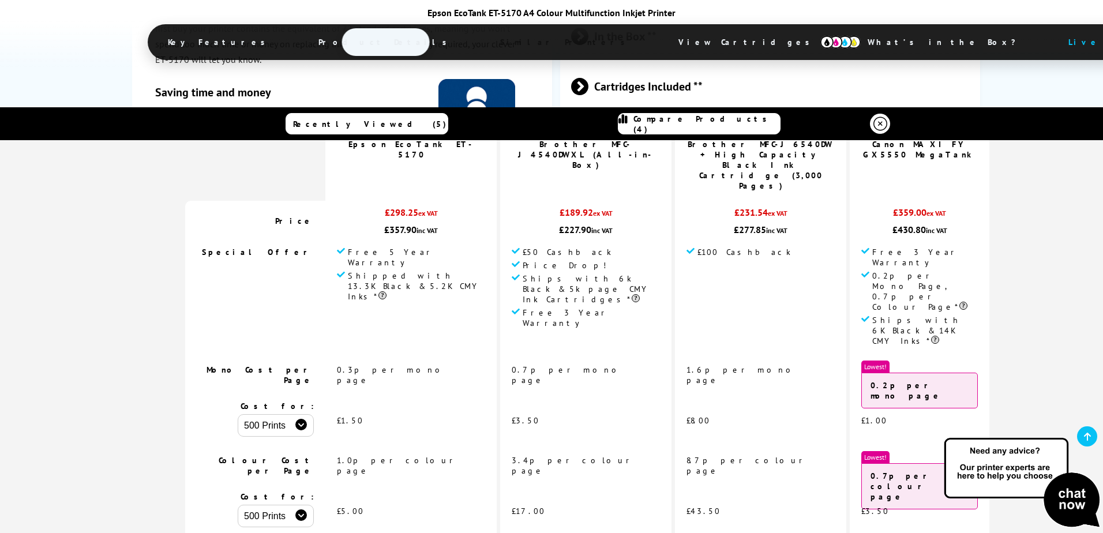
scroll to position [173, 0]
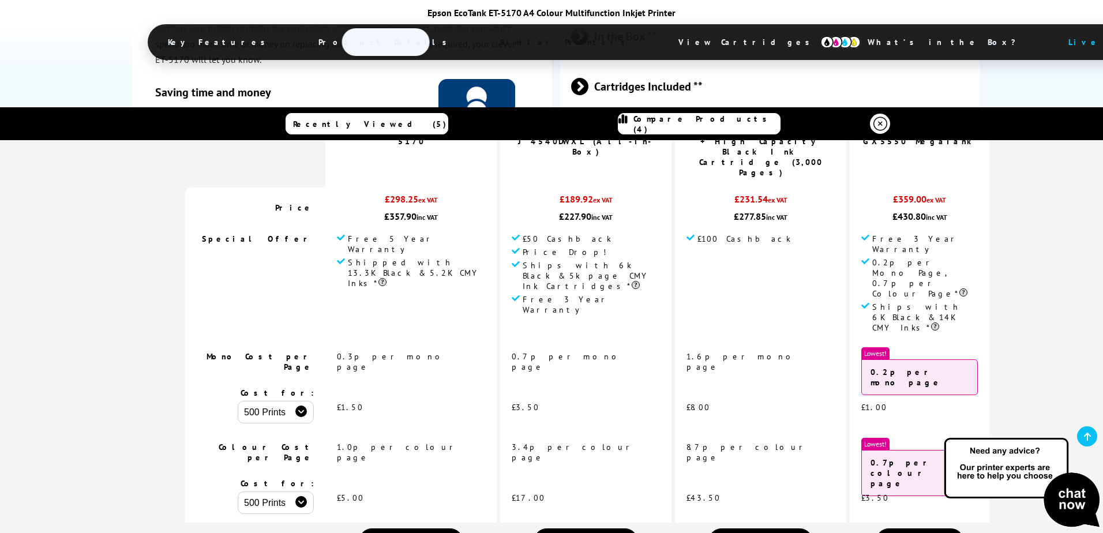
click at [302, 401] on select "500 Prints 1000 Prints 2000 Prints" at bounding box center [276, 412] width 76 height 23
select select "2000"
click at [257, 401] on select "500 Prints 1000 Prints 2000 Prints" at bounding box center [276, 412] width 76 height 23
click at [297, 492] on select "500 Prints 1000 Prints 2000 Prints" at bounding box center [276, 503] width 76 height 23
select select "2000"
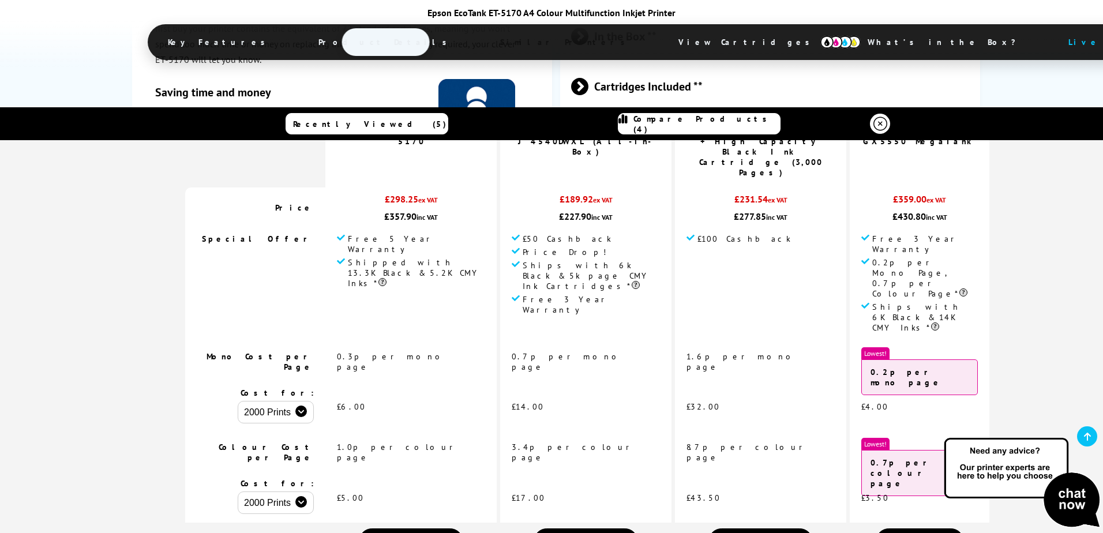
click at [257, 492] on select "500 Prints 1000 Prints 2000 Prints" at bounding box center [276, 503] width 76 height 23
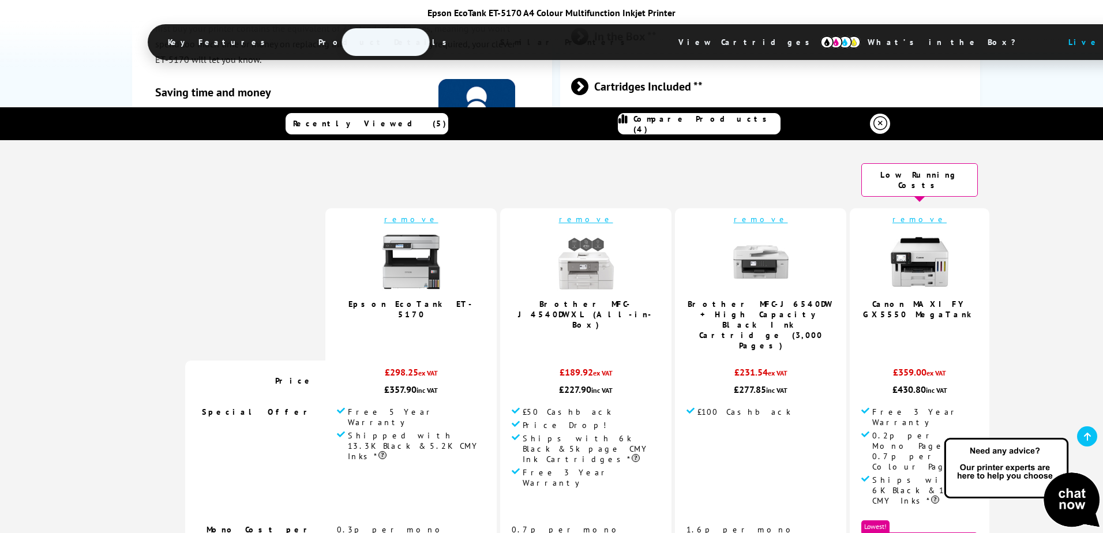
click at [405, 299] on link "Epson EcoTank ET-5170" at bounding box center [412, 309] width 126 height 21
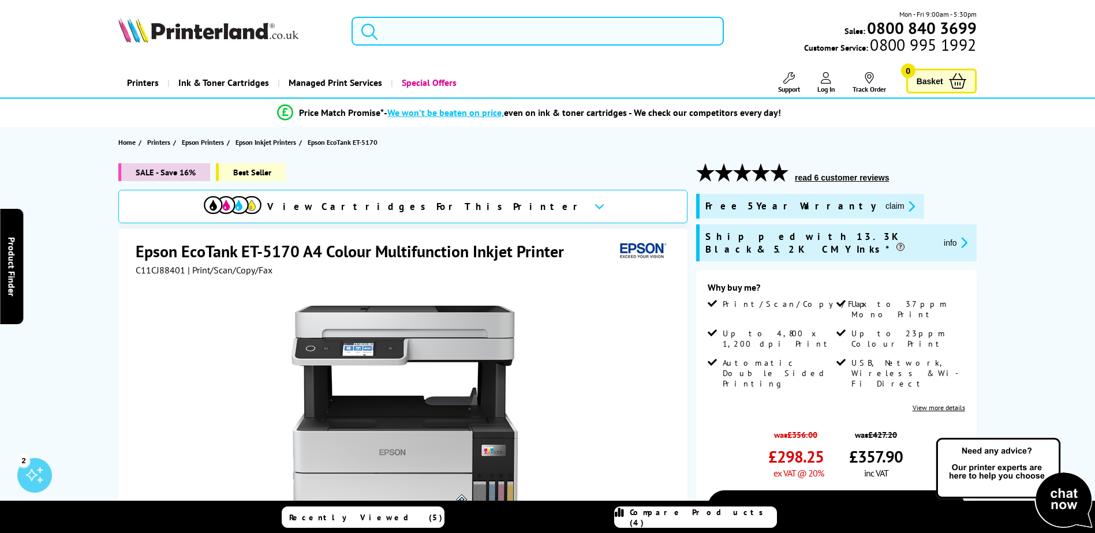
click at [453, 38] on input "search" at bounding box center [537, 31] width 372 height 29
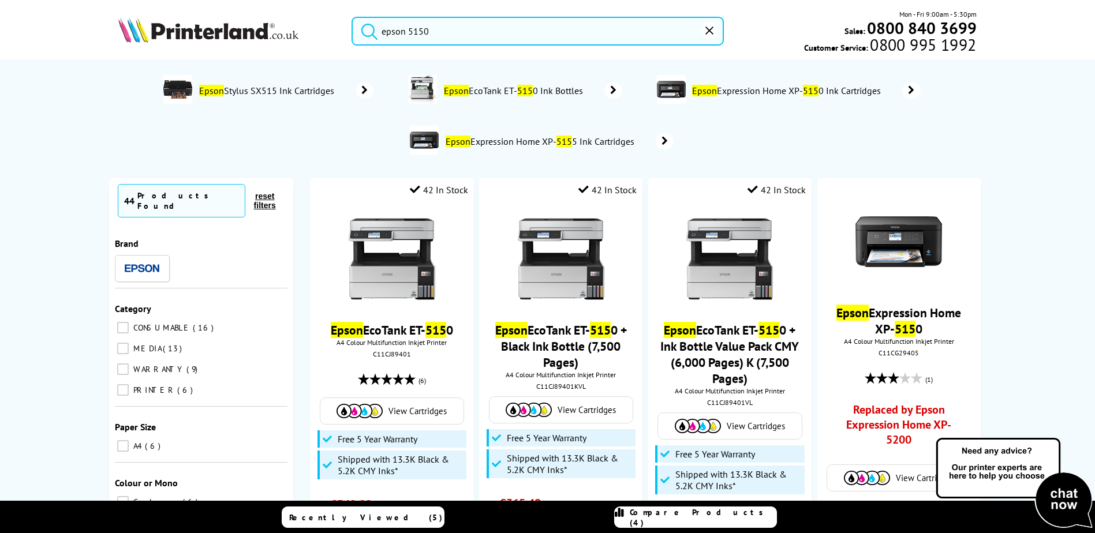
type input "epson 5150"
click at [352, 17] on button "submit" at bounding box center [366, 29] width 29 height 25
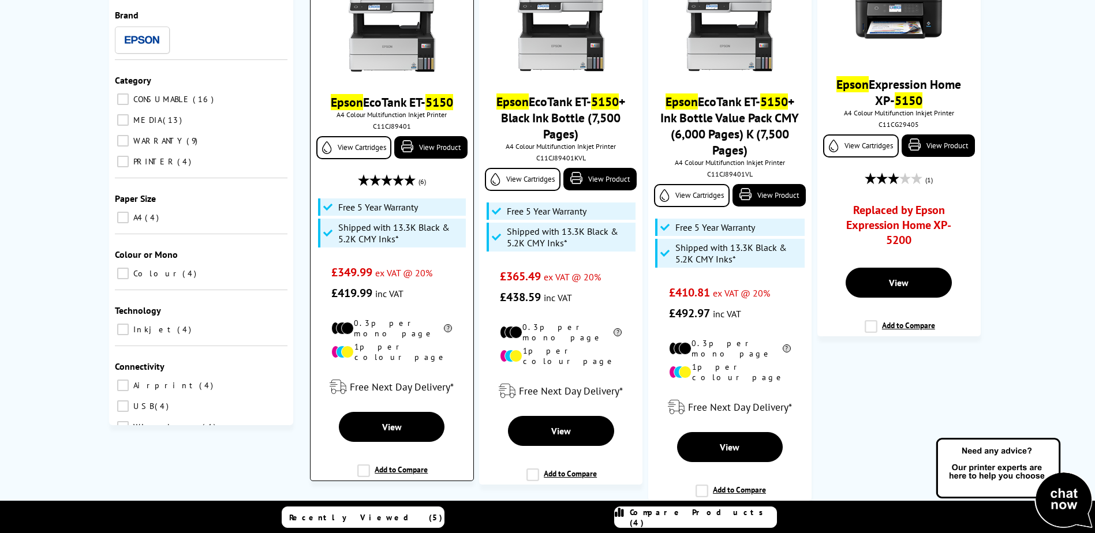
scroll to position [231, 0]
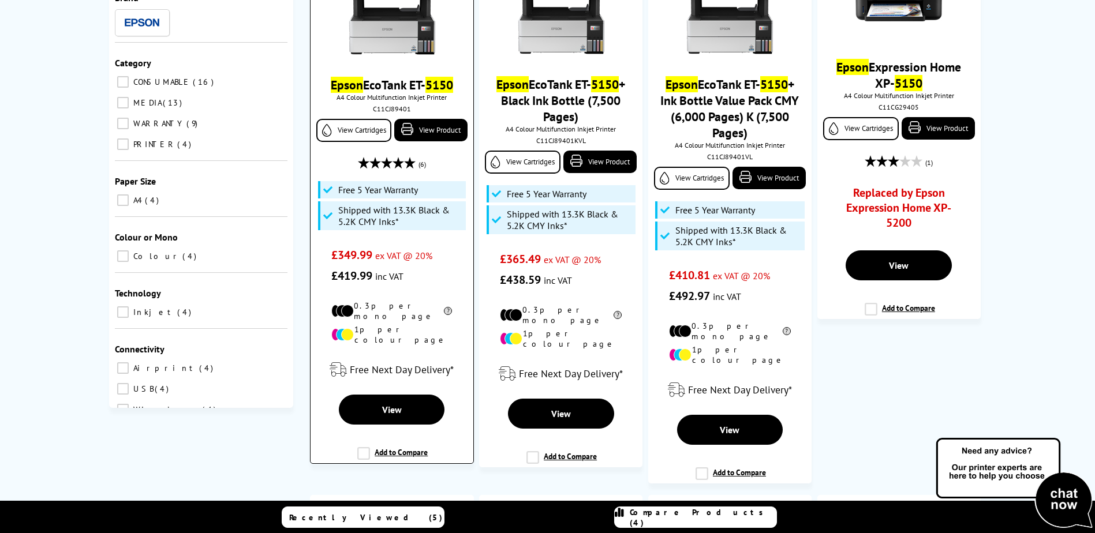
click at [363, 447] on label "Add to Compare" at bounding box center [392, 458] width 70 height 22
click at [0, 0] on input "Add to Compare" at bounding box center [0, 0] width 0 height 0
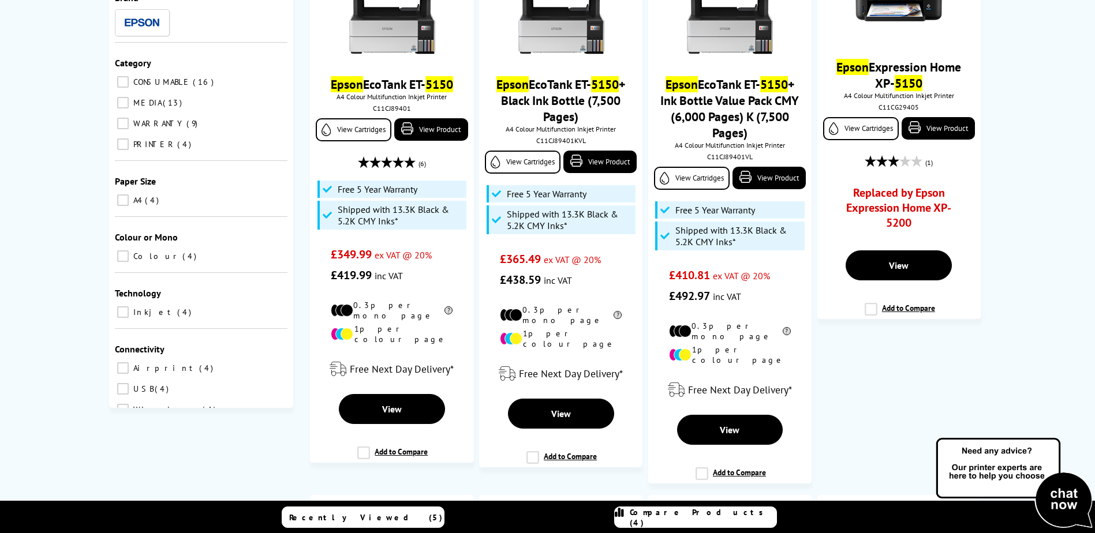
click at [679, 515] on span "Compare Products (4)" at bounding box center [703, 517] width 147 height 21
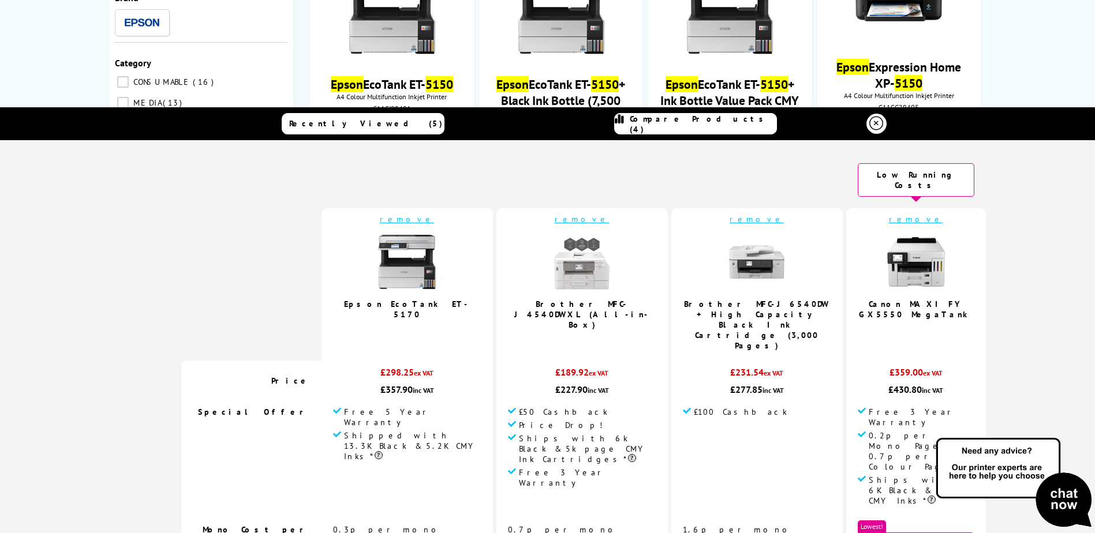
click at [558, 214] on link "remove" at bounding box center [582, 219] width 54 height 10
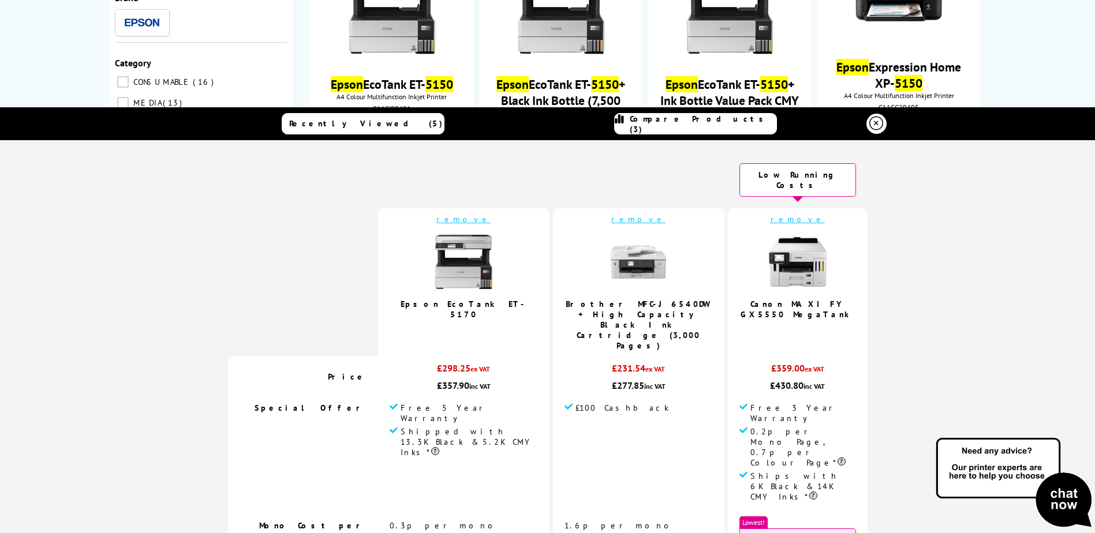
click at [873, 120] on icon at bounding box center [876, 124] width 14 height 14
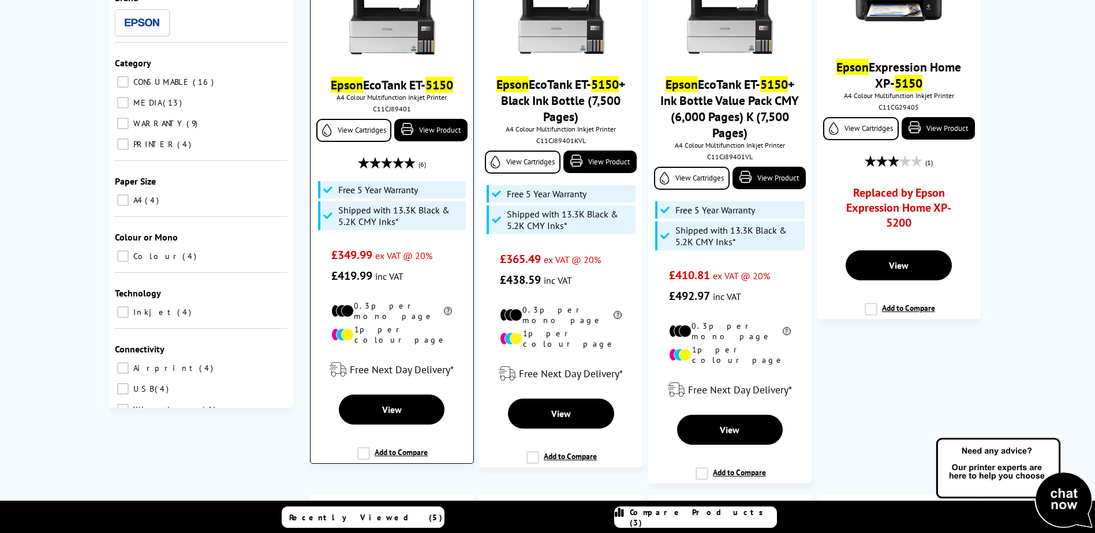
click at [366, 447] on label "Add to Compare" at bounding box center [392, 458] width 70 height 22
click at [0, 0] on input "Add to Compare" at bounding box center [0, 0] width 0 height 0
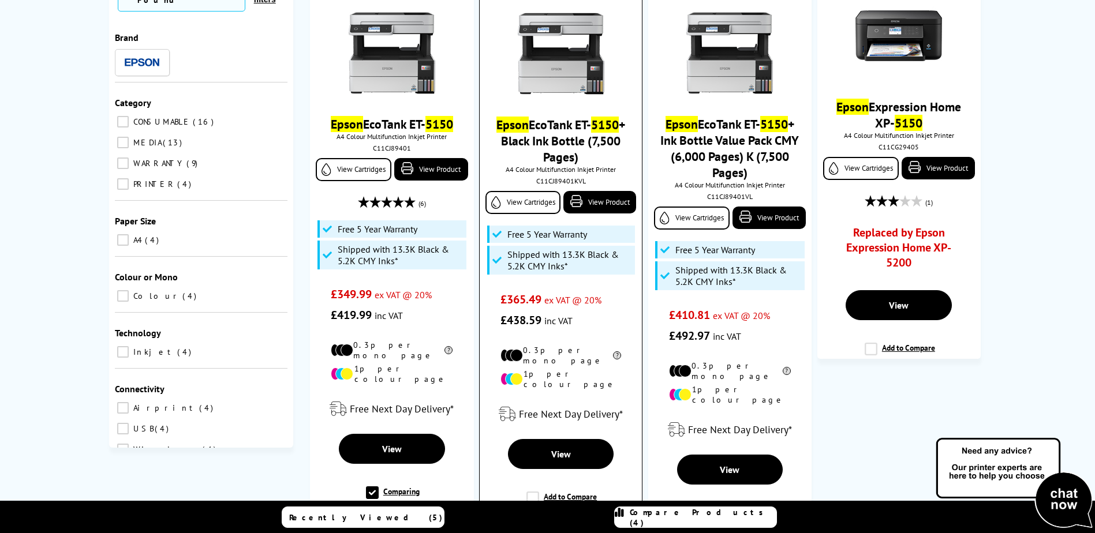
scroll to position [173, 0]
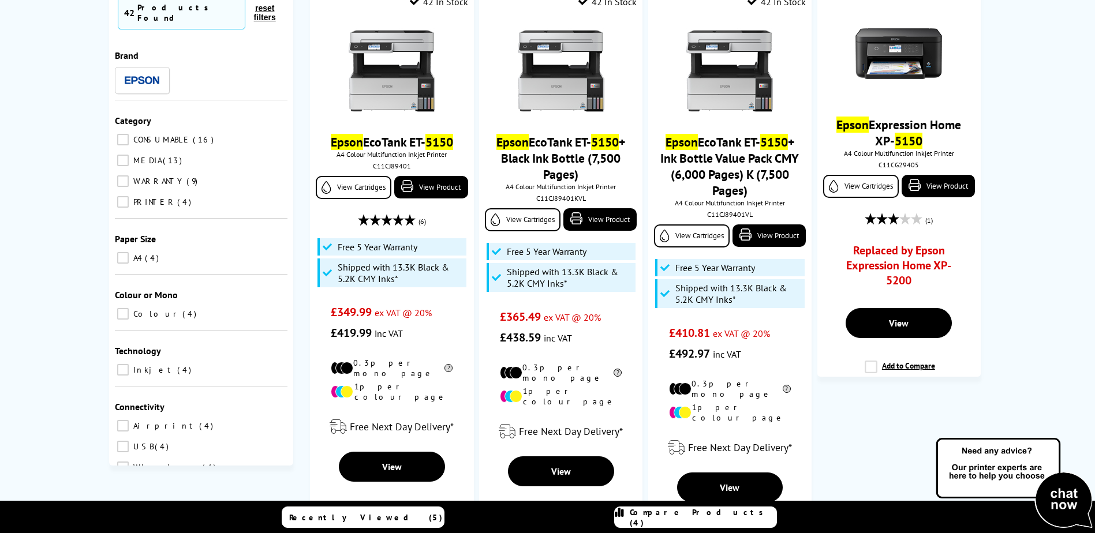
click at [709, 519] on span "Compare Products (4)" at bounding box center [703, 517] width 147 height 21
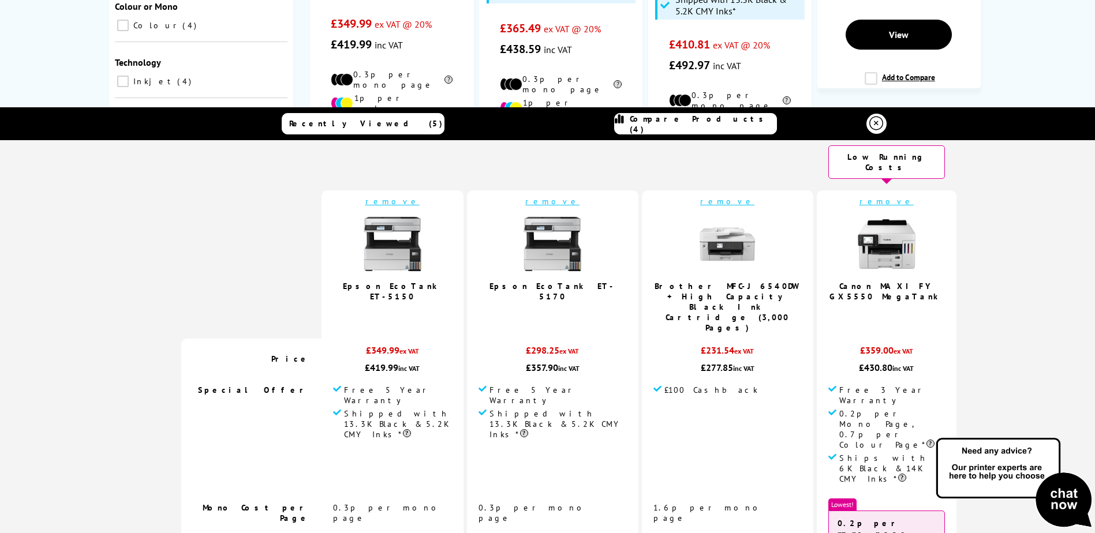
scroll to position [0, 0]
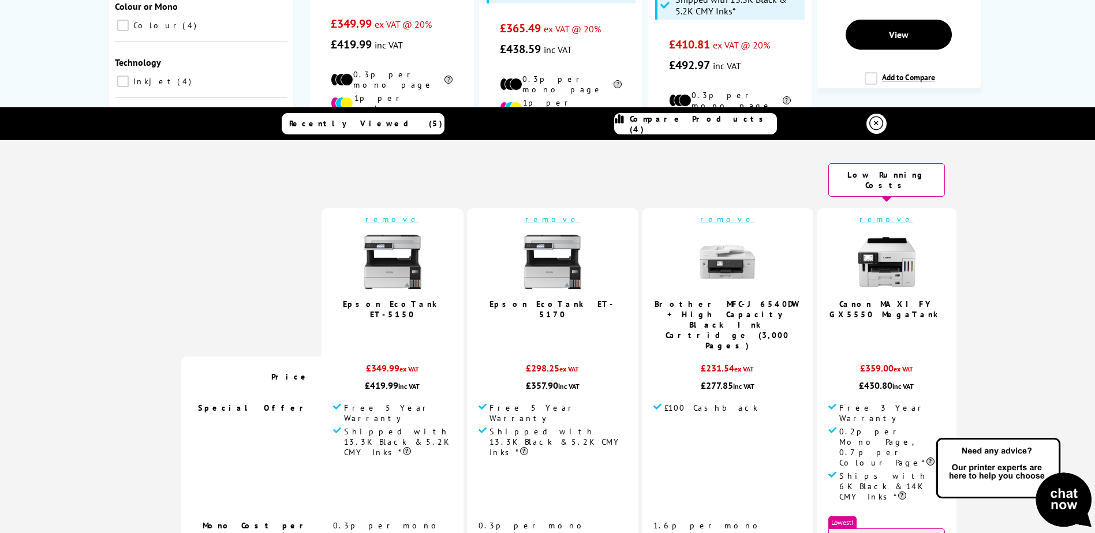
click at [535, 299] on link "Epson EcoTank ET-5170" at bounding box center [552, 309] width 126 height 21
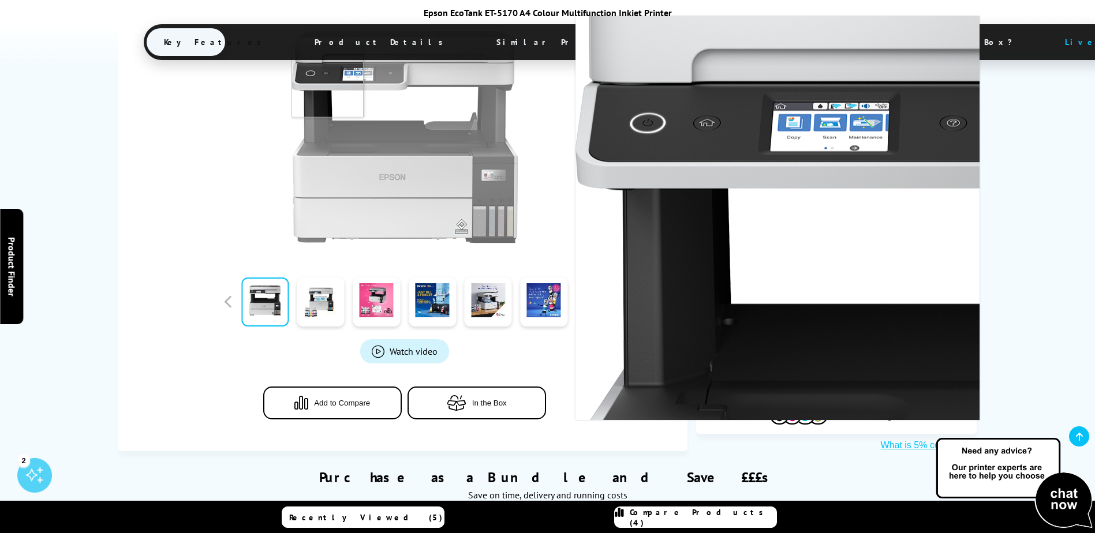
scroll to position [289, 0]
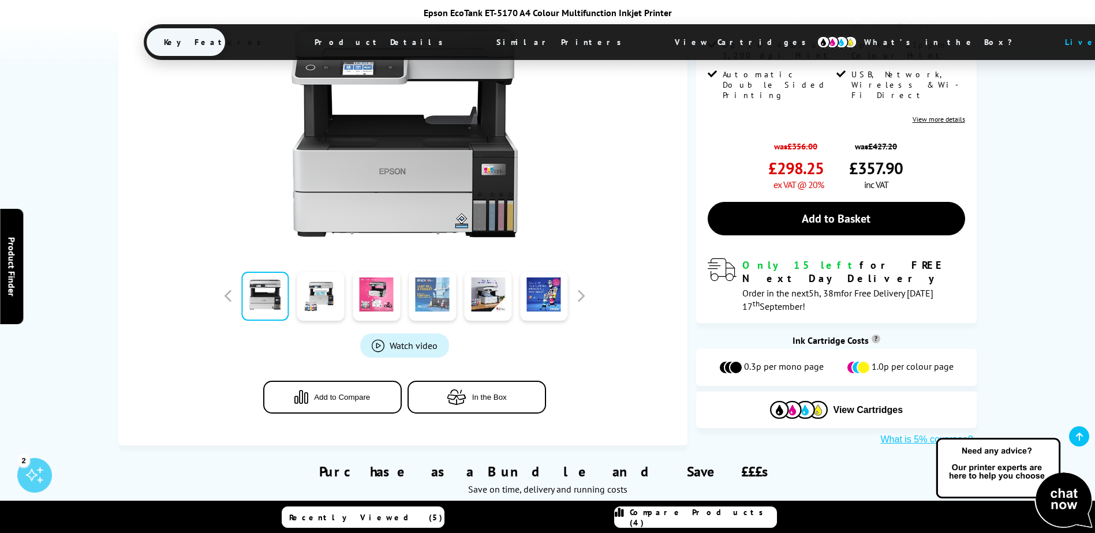
click at [420, 287] on link at bounding box center [432, 296] width 47 height 49
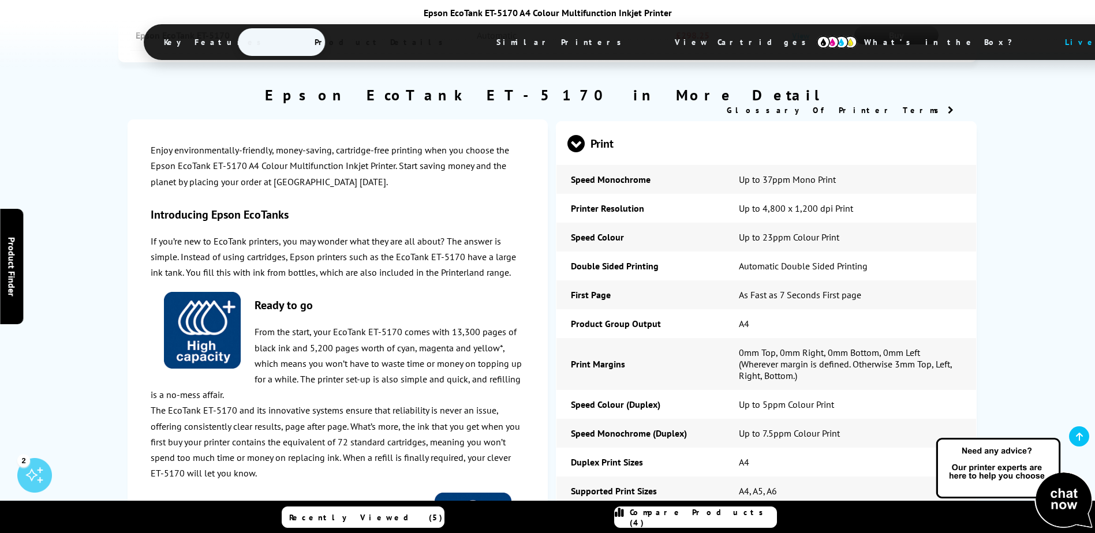
scroll to position [1270, 0]
